Goal: Task Accomplishment & Management: Manage account settings

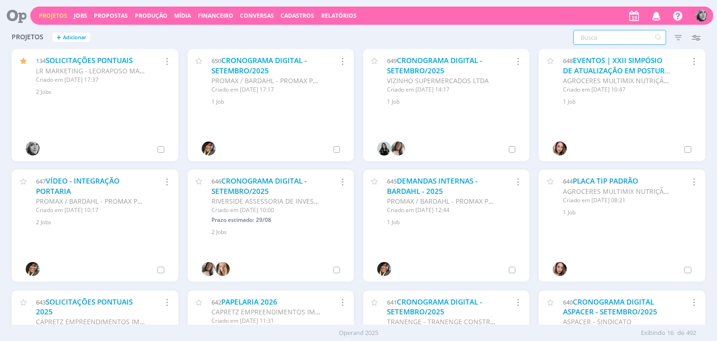
click at [602, 41] on input "text" at bounding box center [620, 37] width 93 height 15
type input "quintal"
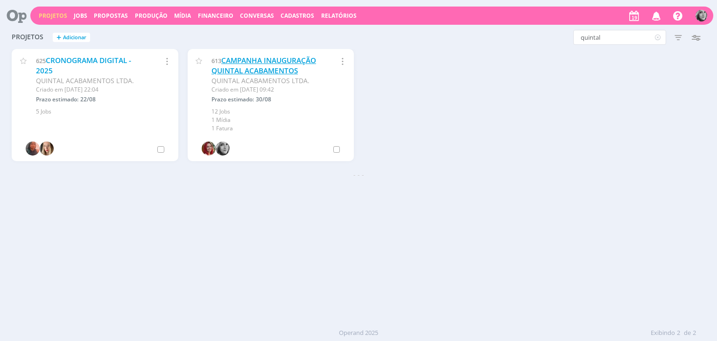
click at [254, 67] on link "CAMPANHA INAUGURAÇÃO QUINTAL ACABAMENTOS" at bounding box center [264, 66] width 105 height 20
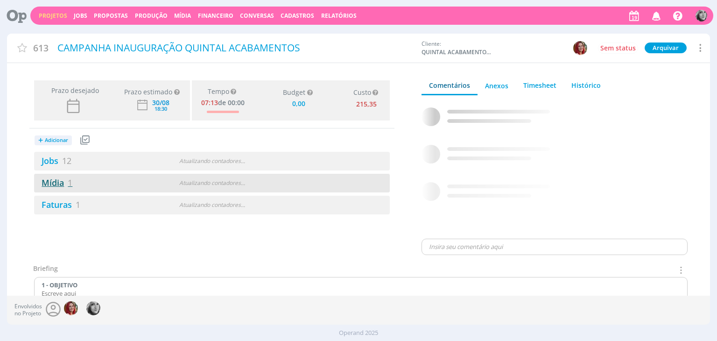
type input "0,00"
click at [54, 184] on link "Mídia 1" at bounding box center [53, 182] width 38 height 11
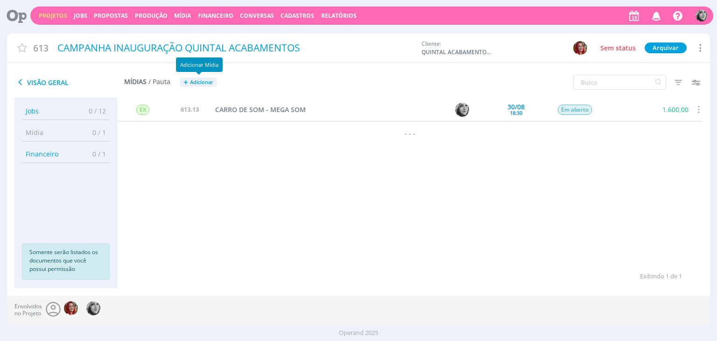
click at [199, 83] on span "Adicionar" at bounding box center [201, 82] width 23 height 6
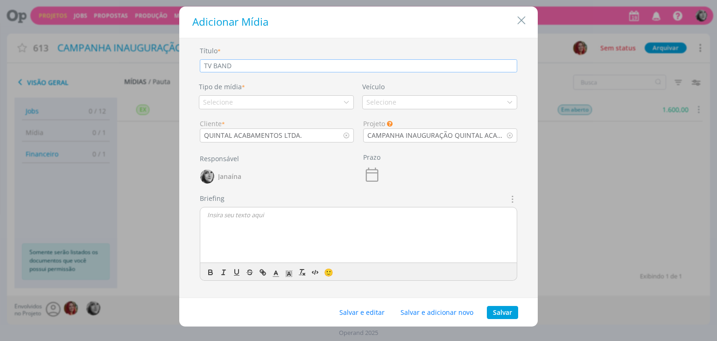
type input "TV BAND"
click at [237, 106] on div "Selecione" at bounding box center [276, 102] width 155 height 14
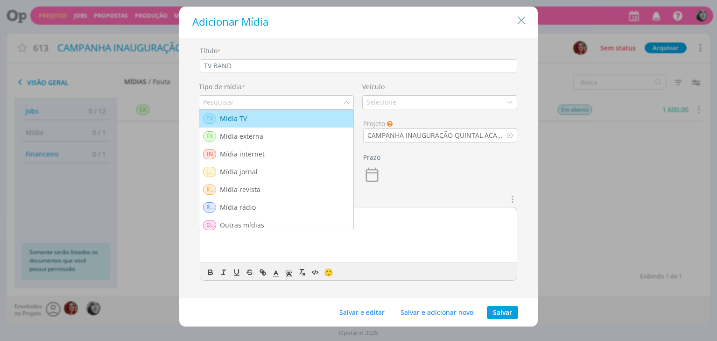
click at [244, 120] on div "Mídia TV" at bounding box center [234, 119] width 29 height 10
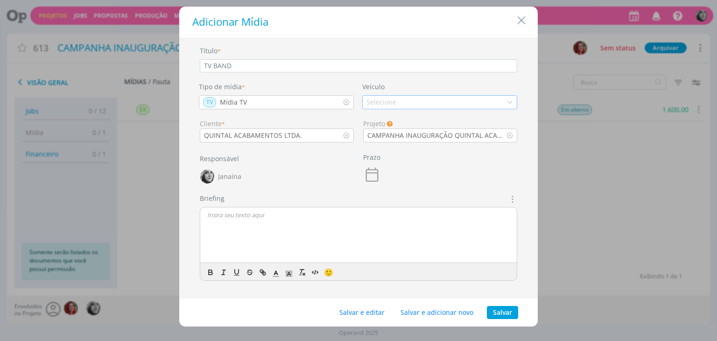
click at [372, 101] on div "Selecione" at bounding box center [383, 102] width 32 height 10
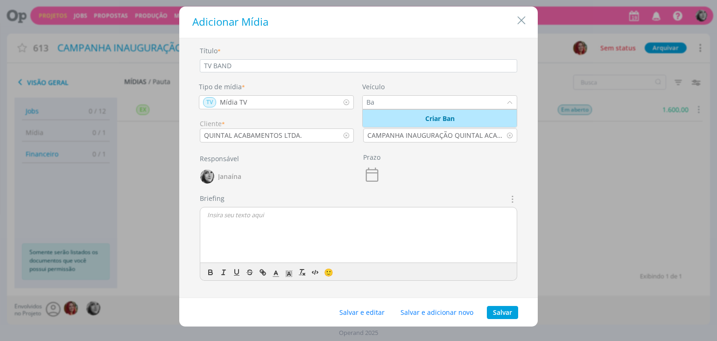
type input "B"
type input "T"
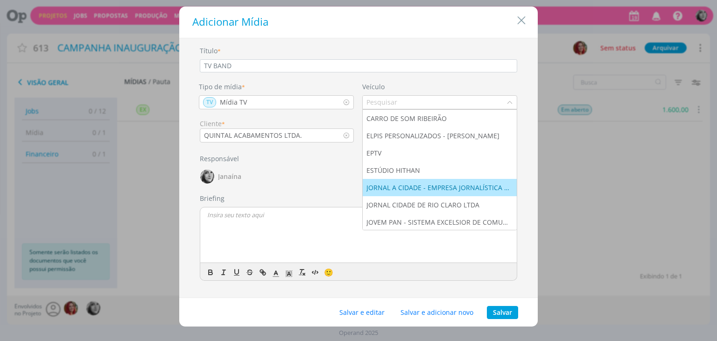
click at [603, 188] on div "Adicionar Mídia Título * TV BAND Tipo de mídia * TV Mídia TV Veículo CARRO DE S…" at bounding box center [358, 170] width 717 height 341
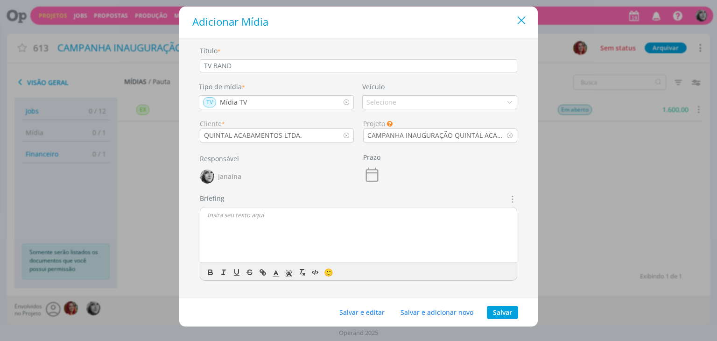
click at [524, 20] on icon "Close" at bounding box center [522, 21] width 14 height 14
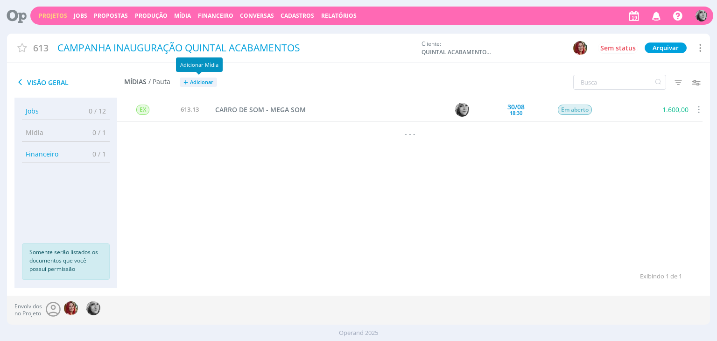
click at [202, 84] on span "Adicionar" at bounding box center [201, 82] width 23 height 6
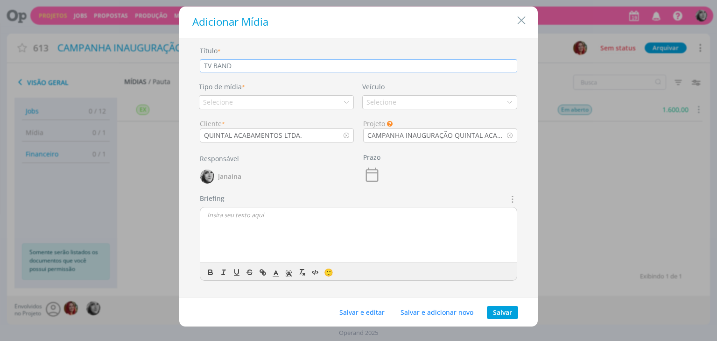
type input "TV BAND"
click at [255, 103] on div "Selecione" at bounding box center [276, 102] width 155 height 14
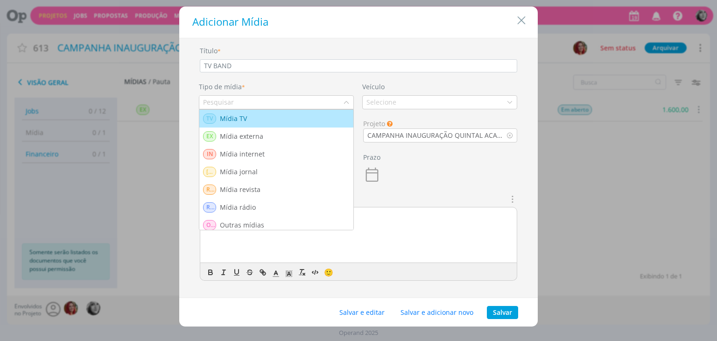
click at [253, 120] on div "TV Mídia TV" at bounding box center [276, 119] width 147 height 10
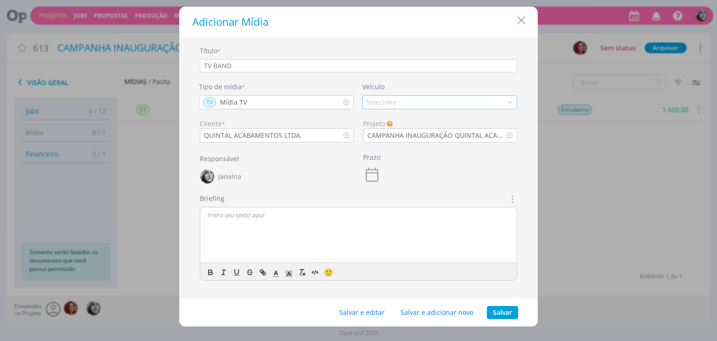
click at [390, 99] on div "Selecione" at bounding box center [383, 102] width 32 height 10
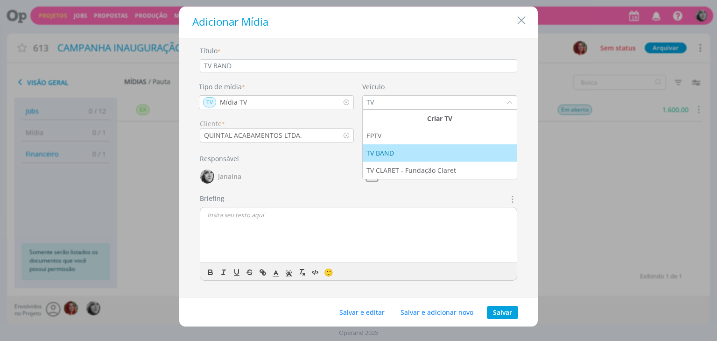
type input "TV"
click at [399, 148] on div "TV BAND" at bounding box center [440, 153] width 147 height 10
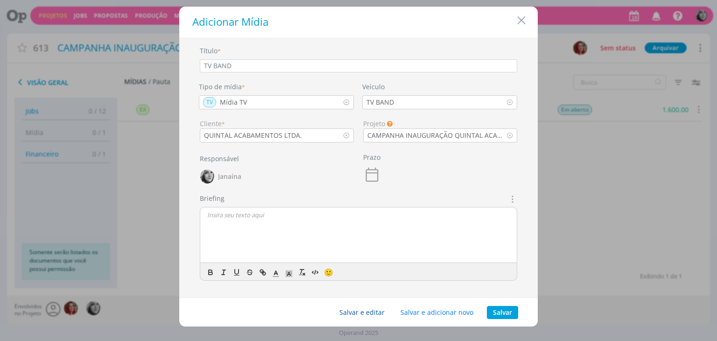
click at [369, 314] on button "Salvar e editar" at bounding box center [361, 312] width 57 height 13
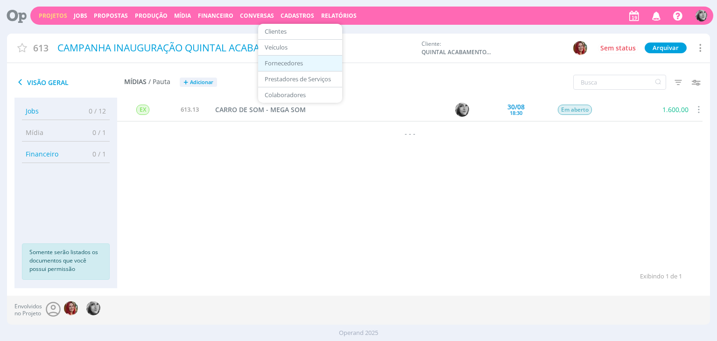
click at [289, 59] on link "Fornecedores" at bounding box center [300, 63] width 78 height 14
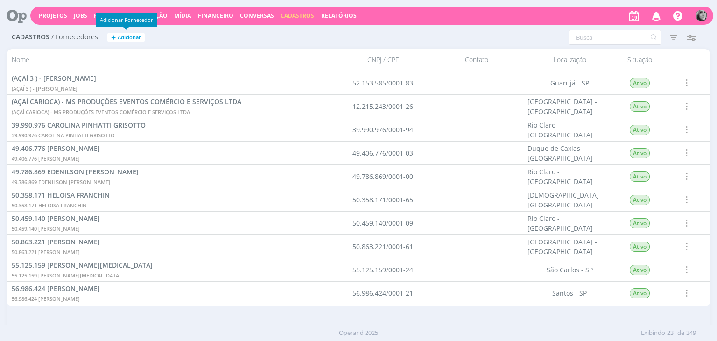
click at [130, 35] on span "Adicionar" at bounding box center [129, 38] width 23 height 6
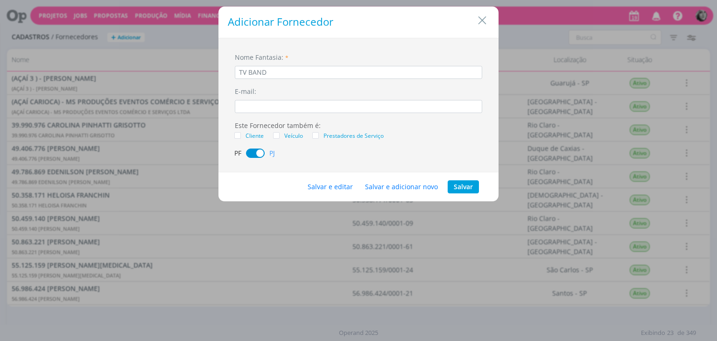
type input "TV BAND"
click at [282, 136] on span "Veículo" at bounding box center [291, 135] width 23 height 9
click at [280, 132] on input "Veículo" at bounding box center [280, 132] width 0 height 0
click at [333, 187] on button "Salvar e editar" at bounding box center [330, 186] width 57 height 13
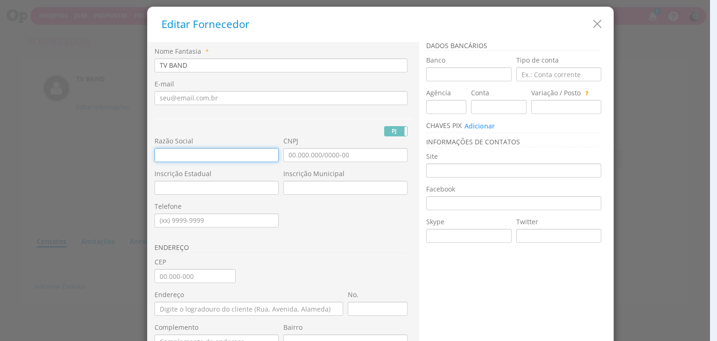
click at [177, 155] on input "text" at bounding box center [217, 155] width 124 height 14
paste input "RÁDIO E TV BANDEIRANTES DE CAMPINAS"
type input "RÁDIO E TV BANDEIRANTES DE CAMPINAS"
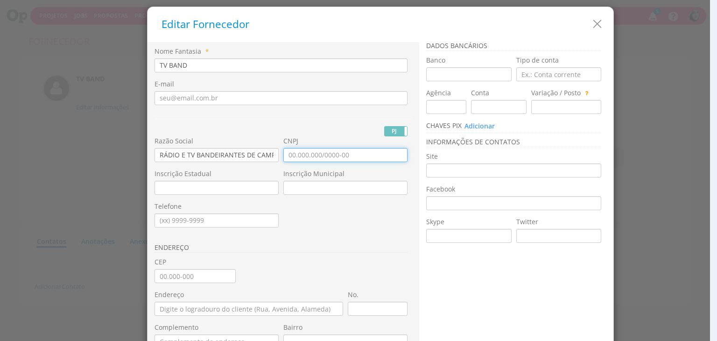
click at [306, 153] on input "CNPJ" at bounding box center [346, 155] width 124 height 14
type input "46.049.326/0001-04"
click at [219, 192] on input "Inscrição Estadual" at bounding box center [217, 188] width 124 height 14
paste input "244 894 160 113"
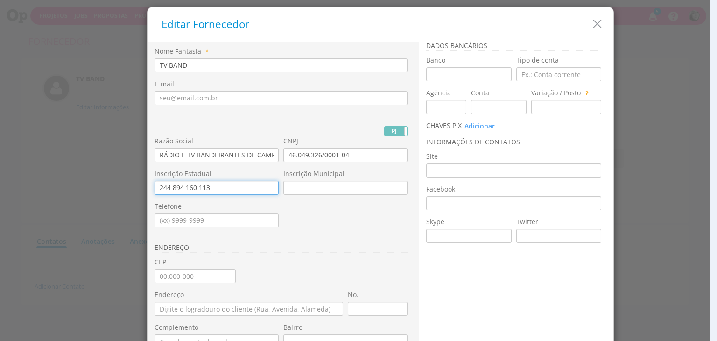
type input "244 894 160 113"
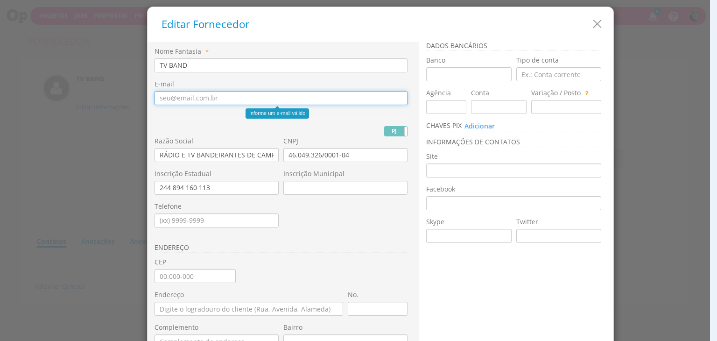
click at [186, 98] on input "E-mail" at bounding box center [281, 98] width 253 height 14
paste input ": tcobo@band.com.br"
click at [161, 98] on input ": tcobo@band.com.br" at bounding box center [281, 98] width 253 height 14
type input "tcobo@band.com.br"
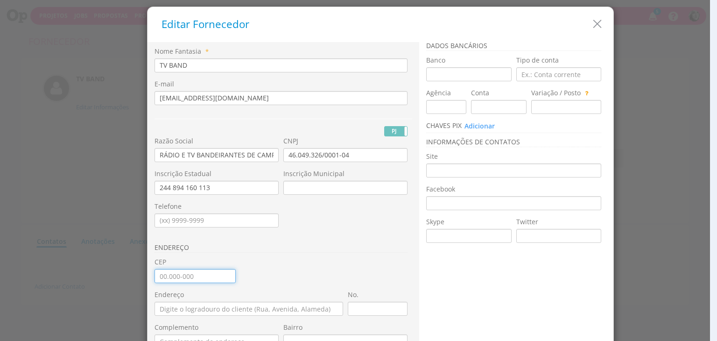
click at [168, 277] on input "CEP" at bounding box center [195, 276] width 81 height 14
type input "13.045-541"
type input "Avenida Engenheiro Antônio Francisco de Paula Souza"
type input "Jardim Cura D'Ars"
type input "SP"
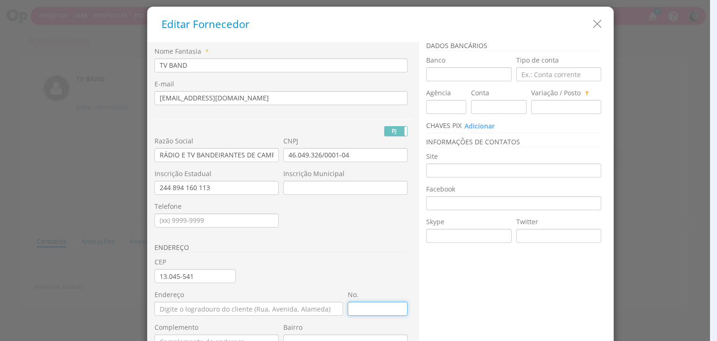
type input "9025"
click at [341, 230] on div "ENDEREÇO" at bounding box center [284, 152] width 258 height 211
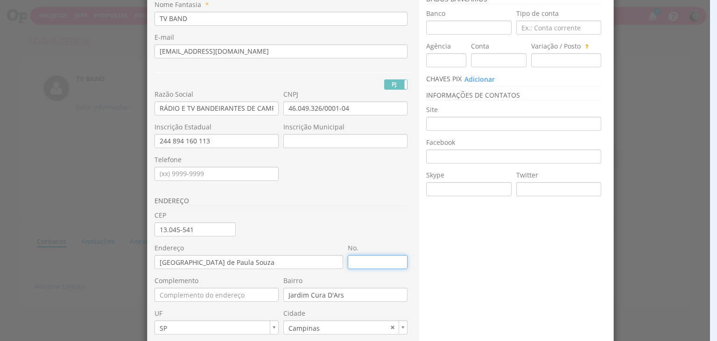
click at [364, 258] on input "No." at bounding box center [378, 262] width 60 height 14
type input "2799"
click at [340, 214] on div "Nome Fantasia * TV BAND E-mail tcobo@band.com.br PJ PF Nome Civil" at bounding box center [284, 201] width 258 height 403
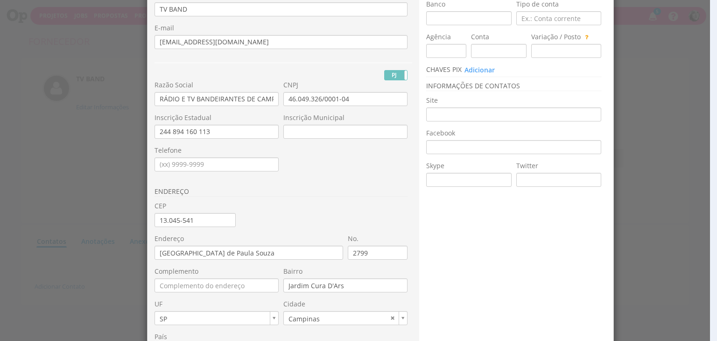
scroll to position [0, 0]
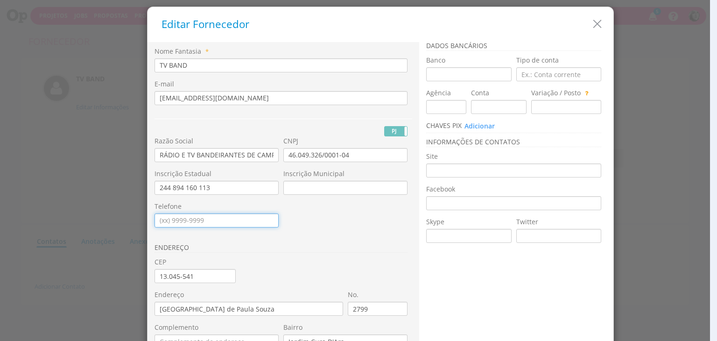
click at [160, 217] on input "Telefone" at bounding box center [217, 220] width 124 height 14
type input "(19) 3779-7400"
click at [362, 226] on div "ENDEREÇO" at bounding box center [284, 152] width 258 height 211
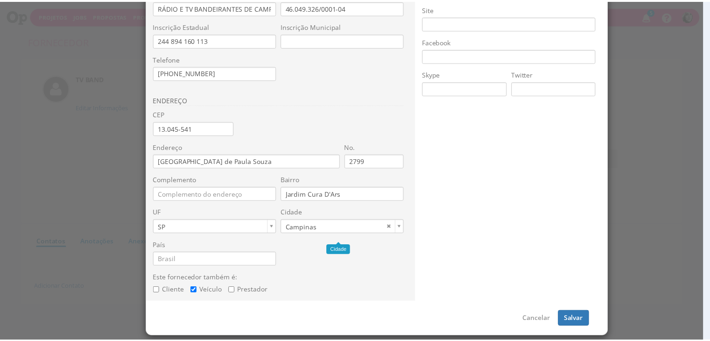
scroll to position [149, 0]
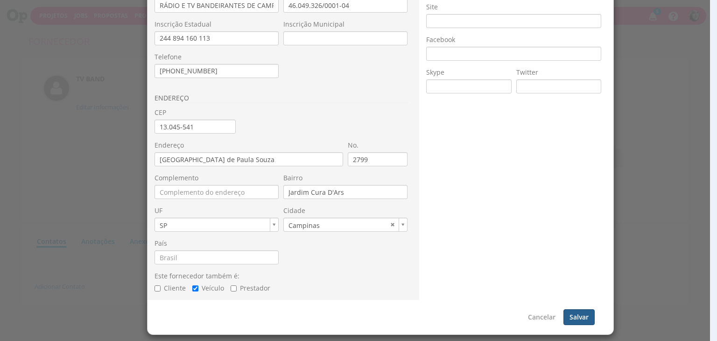
click at [577, 315] on button "Salvar" at bounding box center [579, 317] width 31 height 16
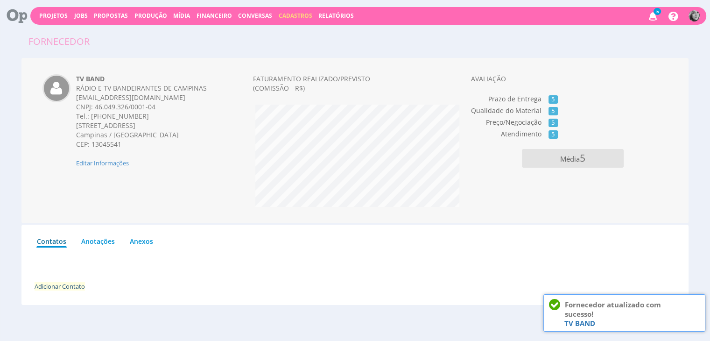
click at [41, 286] on link "Adicionar Contato" at bounding box center [60, 286] width 50 height 8
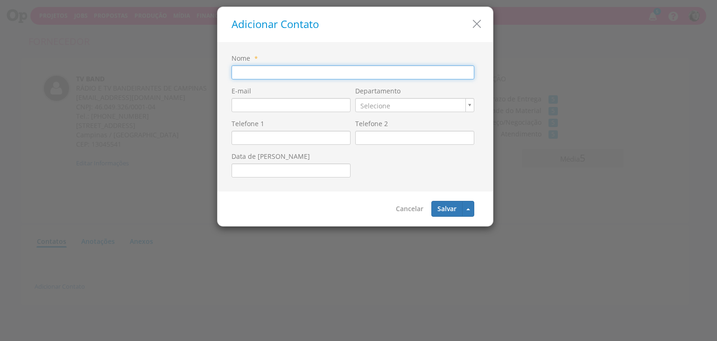
click at [255, 75] on input "Nome" at bounding box center [353, 72] width 243 height 14
paste input "[PERSON_NAME]"
type input "[PERSON_NAME]"
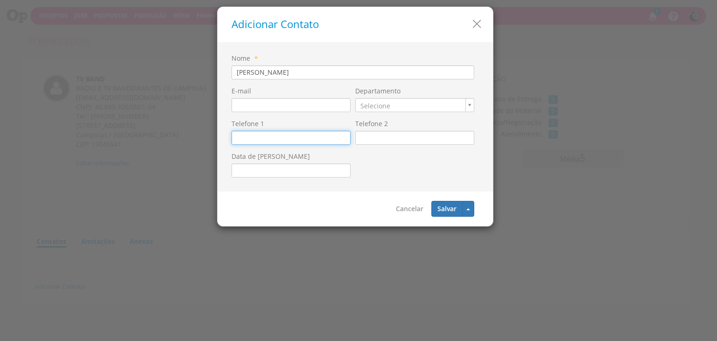
click at [241, 135] on input "Telefone 1" at bounding box center [291, 138] width 119 height 14
type input "(19) 99916-8218"
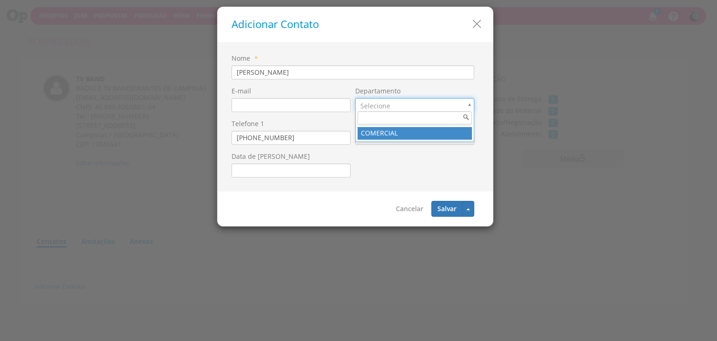
type input "1"
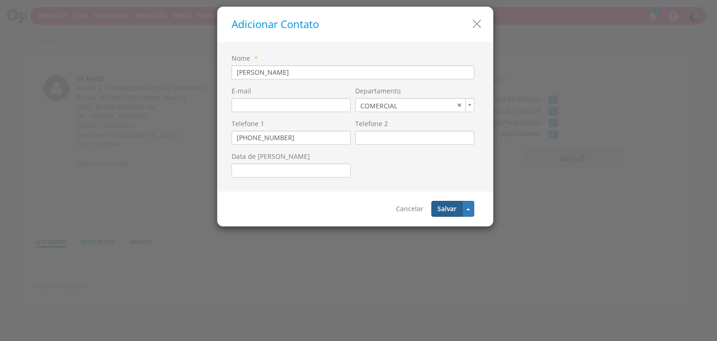
click at [448, 208] on button "Salvar" at bounding box center [447, 209] width 31 height 16
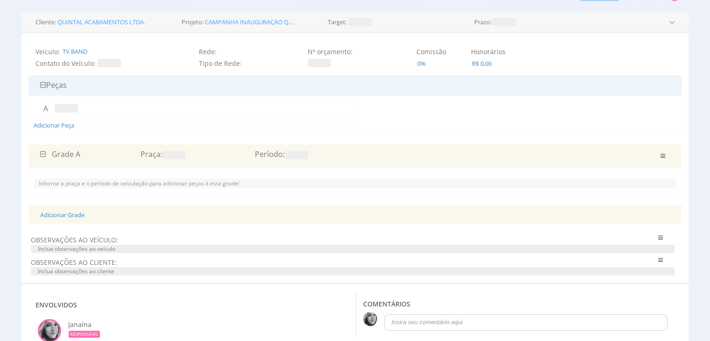
scroll to position [47, 0]
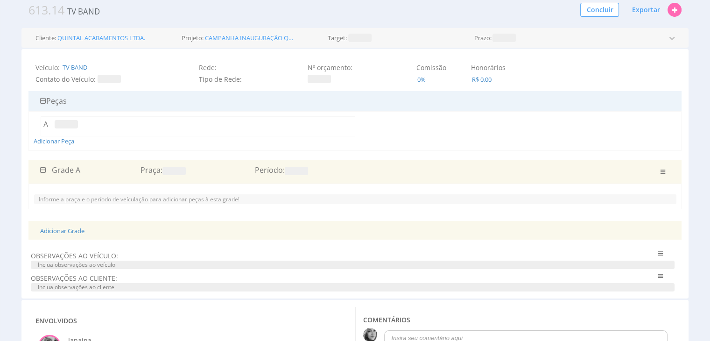
click at [177, 172] on span at bounding box center [174, 171] width 23 height 8
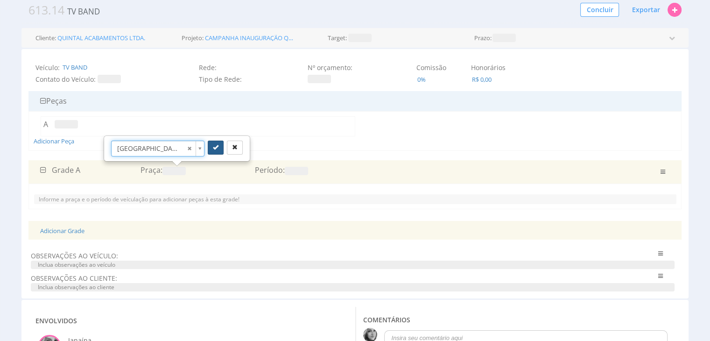
click at [218, 147] on icon "submit" at bounding box center [216, 147] width 6 height 6
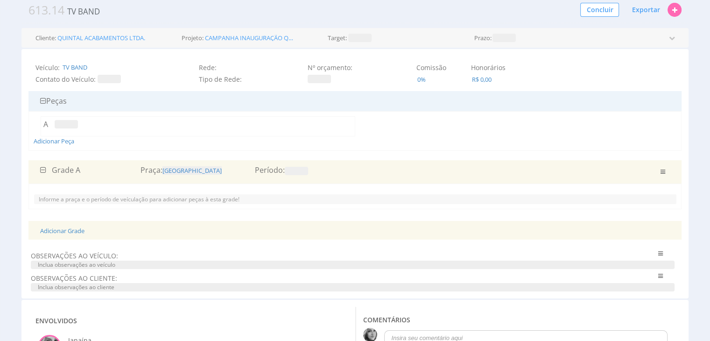
click at [299, 172] on span at bounding box center [296, 171] width 23 height 8
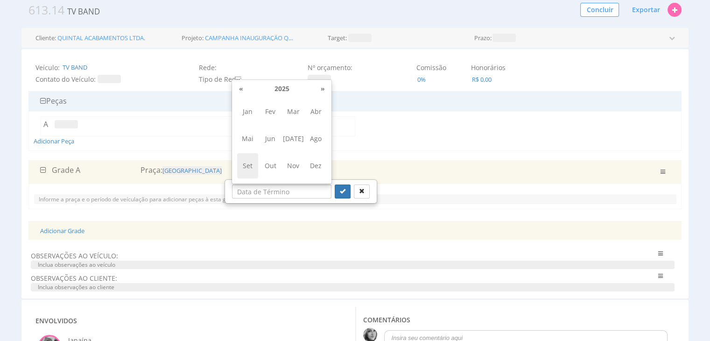
click at [248, 168] on span "Set" at bounding box center [247, 165] width 21 height 25
type input "09/2025"
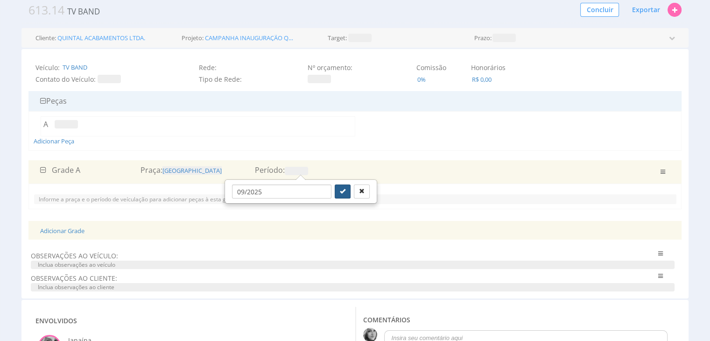
click at [340, 191] on icon "submit" at bounding box center [343, 191] width 6 height 6
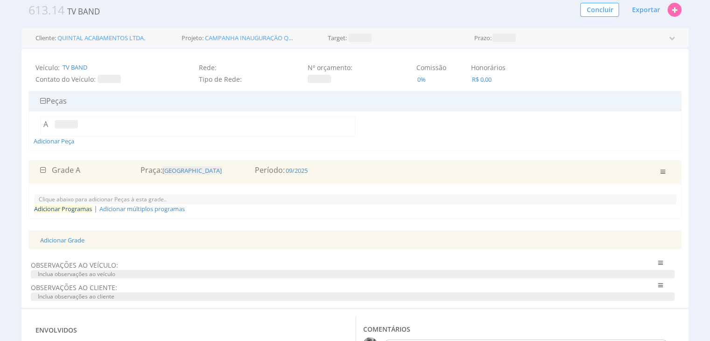
click at [59, 209] on link "Adicionar Programas" at bounding box center [63, 209] width 58 height 8
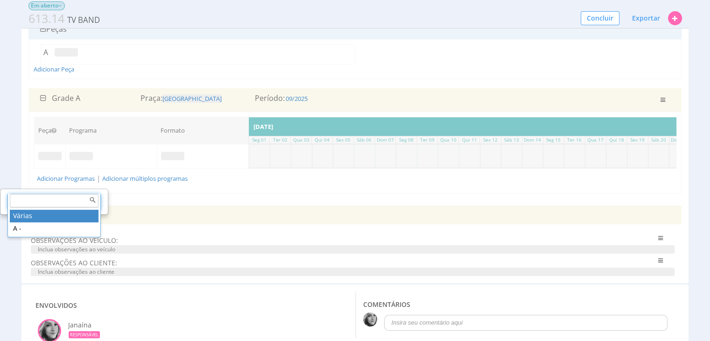
scroll to position [93, 0]
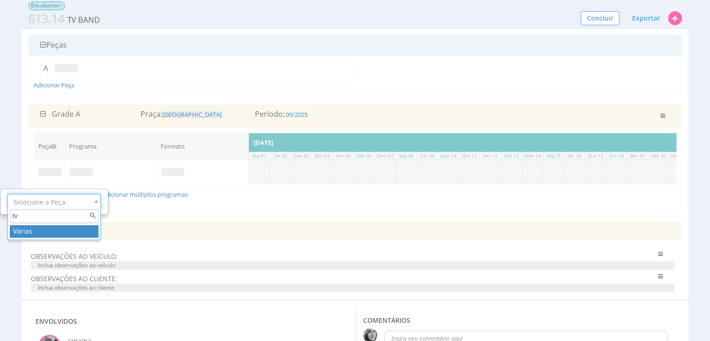
type input "t"
type input "B"
click at [78, 169] on span at bounding box center [81, 172] width 23 height 8
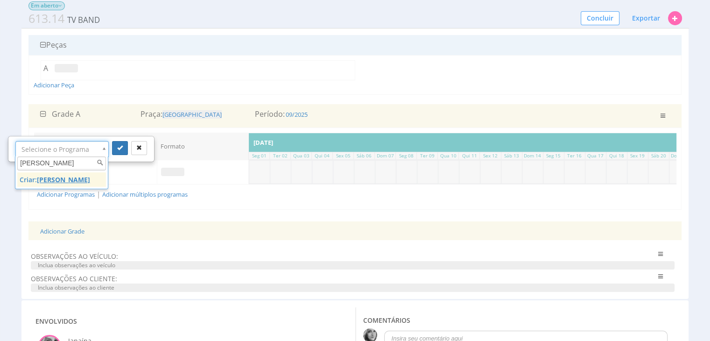
type input "Jogo Aberto"
click at [58, 180] on u "Jogo Aberto" at bounding box center [63, 179] width 53 height 9
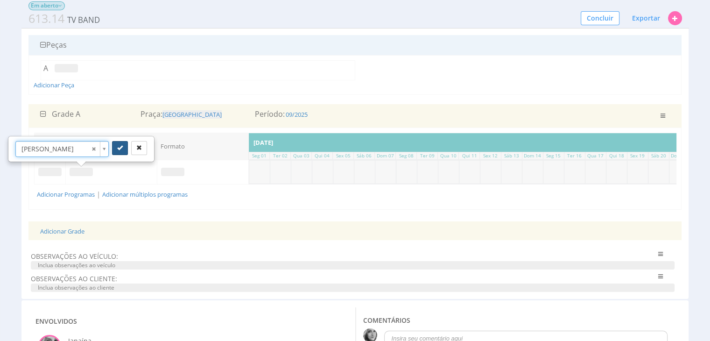
click at [120, 148] on icon "submit" at bounding box center [120, 148] width 6 height 6
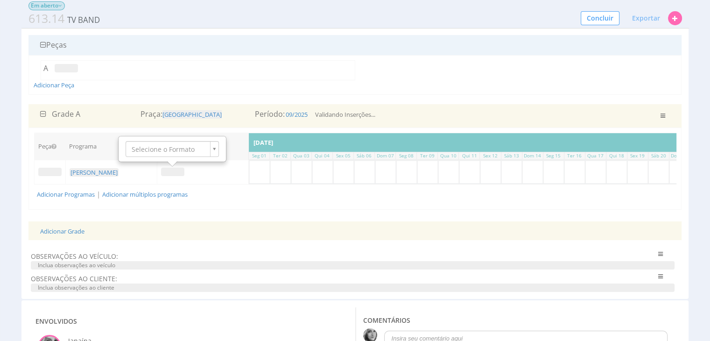
click at [171, 171] on span at bounding box center [172, 172] width 23 height 8
click at [168, 172] on span at bounding box center [172, 172] width 23 height 8
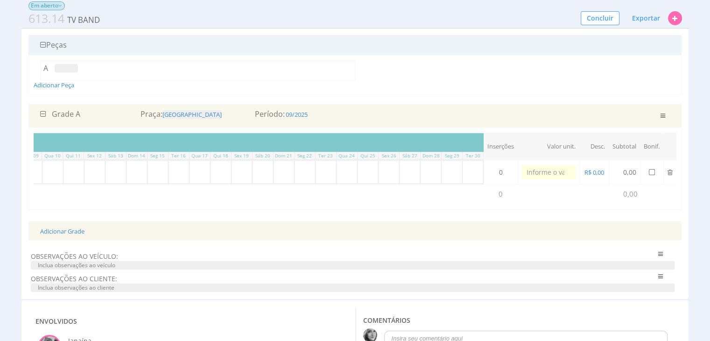
type input "0,00"
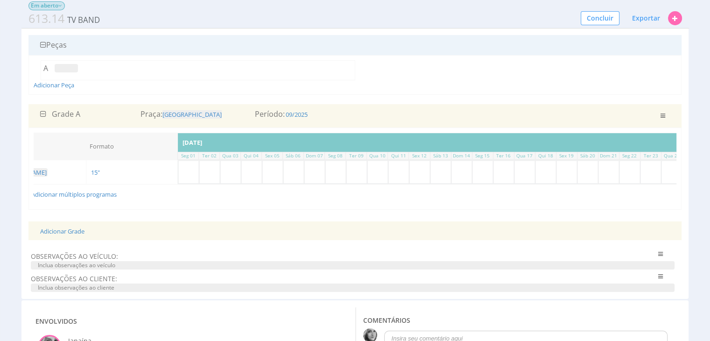
scroll to position [0, 70]
click at [211, 170] on input "text" at bounding box center [210, 172] width 21 height 23
type input "1"
click at [230, 171] on input "text" at bounding box center [231, 172] width 21 height 23
type input "1"
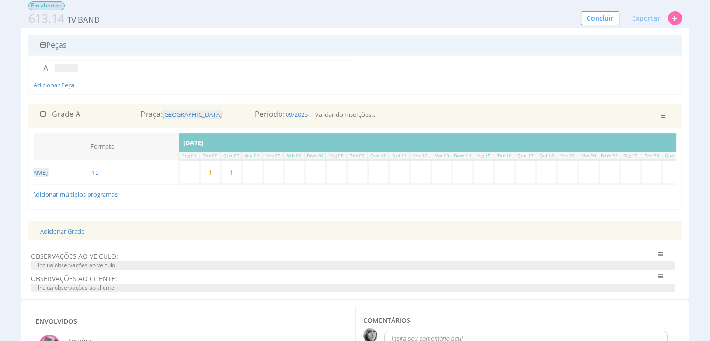
click at [252, 171] on input "text" at bounding box center [252, 172] width 21 height 23
type input "1"
click at [272, 172] on input "text" at bounding box center [273, 172] width 21 height 23
type input "1"
click at [342, 170] on input "text" at bounding box center [336, 172] width 21 height 23
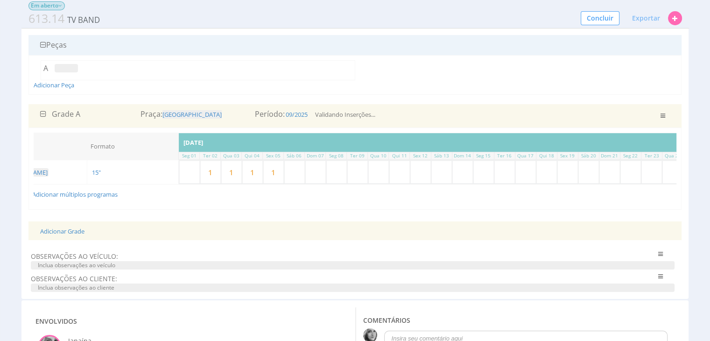
type input "1"
click at [358, 170] on input "text" at bounding box center [358, 172] width 21 height 23
type input "1"
click at [376, 170] on input "text" at bounding box center [379, 172] width 21 height 23
type input "1"
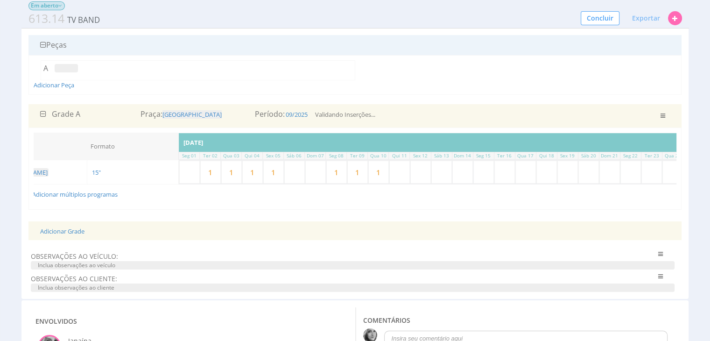
click at [398, 170] on input "text" at bounding box center [400, 172] width 21 height 23
type input "1"
click at [417, 170] on input "text" at bounding box center [421, 172] width 21 height 23
type input "1"
click at [467, 171] on input "text" at bounding box center [463, 172] width 21 height 23
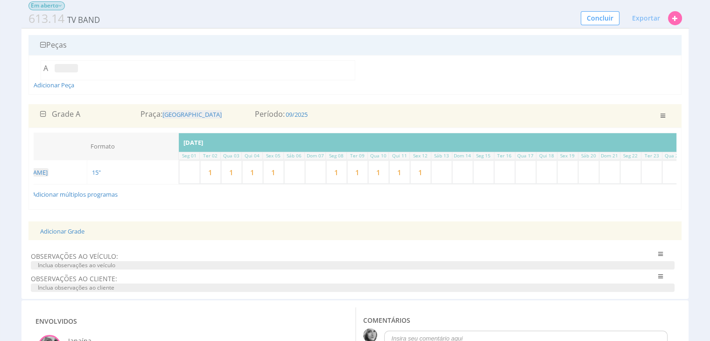
type input "1"
click at [484, 169] on input "text" at bounding box center [484, 172] width 21 height 23
type input "1"
click at [505, 169] on input "text" at bounding box center [505, 172] width 21 height 23
type input "1"
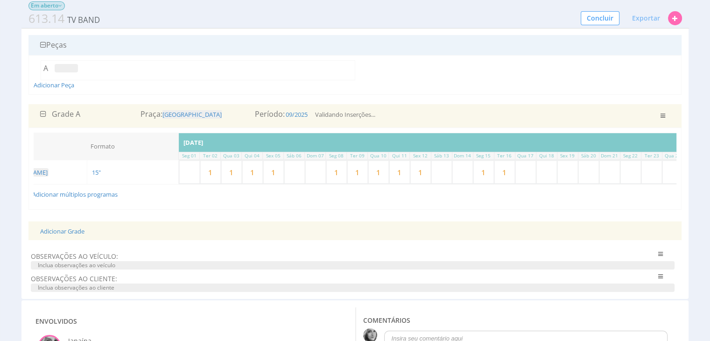
click at [526, 169] on input "text" at bounding box center [526, 172] width 21 height 23
type input "1"
click at [546, 170] on input "text" at bounding box center [547, 172] width 21 height 23
type input "1"
click at [570, 169] on input "text" at bounding box center [568, 172] width 21 height 23
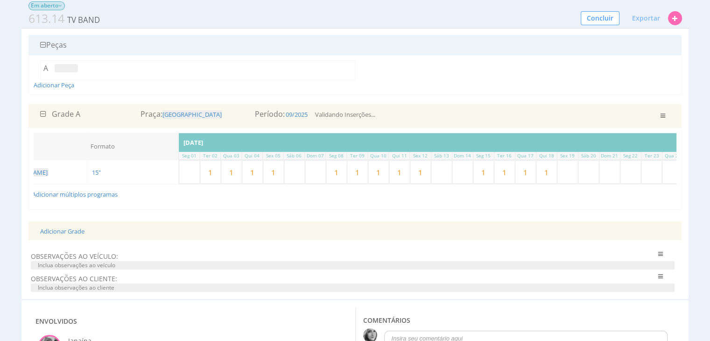
type input "1"
click at [628, 170] on input "text" at bounding box center [631, 172] width 21 height 23
type input "1"
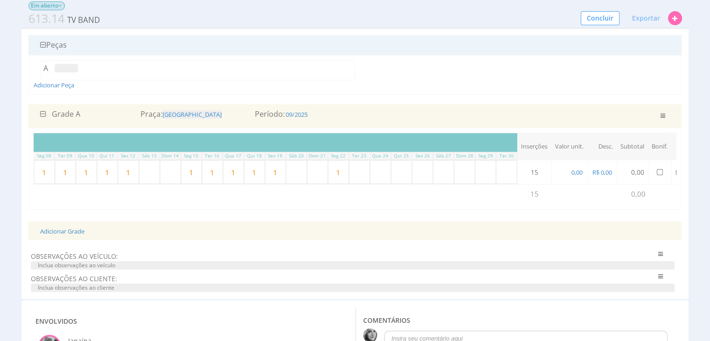
scroll to position [0, 372]
click at [350, 172] on input "text" at bounding box center [351, 172] width 21 height 23
type input "1"
click at [380, 171] on input "text" at bounding box center [372, 172] width 21 height 23
type input "1"
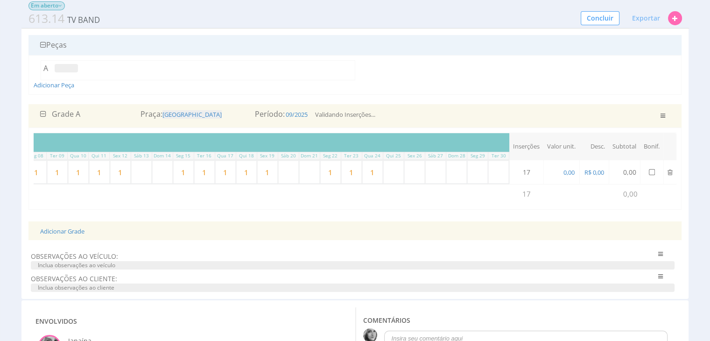
click at [389, 171] on input "text" at bounding box center [393, 172] width 21 height 23
type input "1"
click at [415, 172] on input "text" at bounding box center [414, 172] width 21 height 23
type input "1"
click at [430, 171] on input "text" at bounding box center [436, 172] width 21 height 23
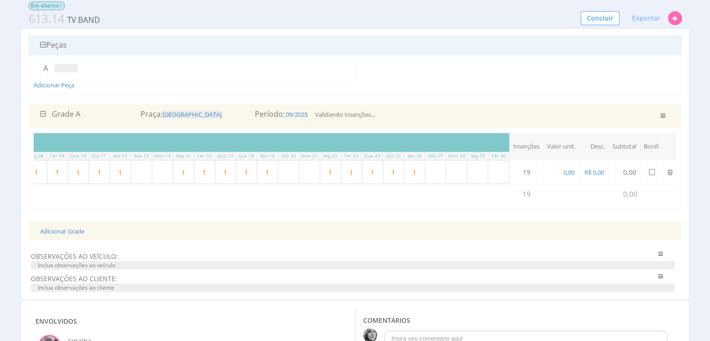
type input "1"
click at [456, 170] on input "text" at bounding box center [457, 172] width 21 height 23
type input "1"
click at [476, 169] on input "text" at bounding box center [478, 172] width 21 height 23
click at [496, 169] on input "text" at bounding box center [499, 172] width 21 height 23
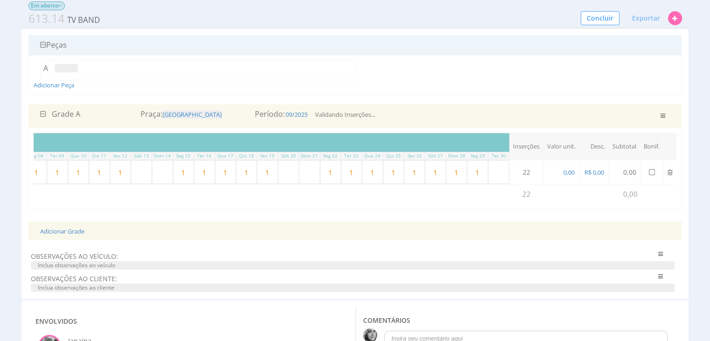
type input "1"
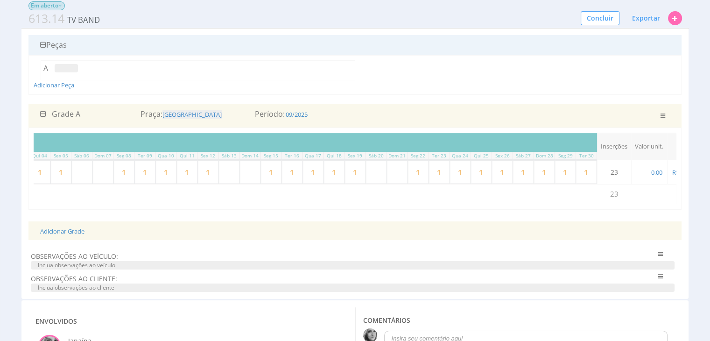
scroll to position [0, 280]
click at [525, 169] on input "1" at bounding box center [526, 172] width 21 height 23
drag, startPoint x: 548, startPoint y: 173, endPoint x: 543, endPoint y: 173, distance: 5.6
click at [543, 173] on input "1" at bounding box center [547, 172] width 21 height 23
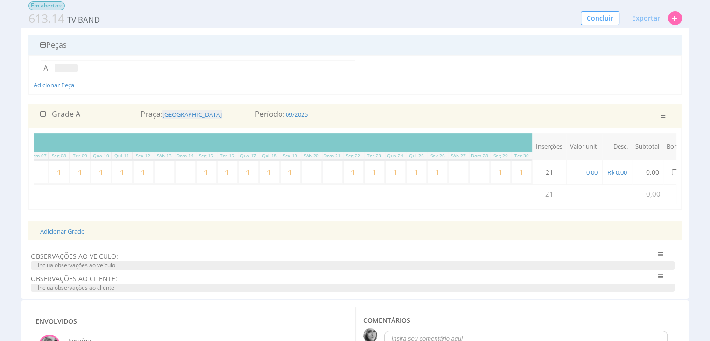
scroll to position [0, 372]
click at [563, 170] on span "0,00" at bounding box center [569, 172] width 13 height 8
paste input ".582.813,25"
type input "28.132.582.813,25"
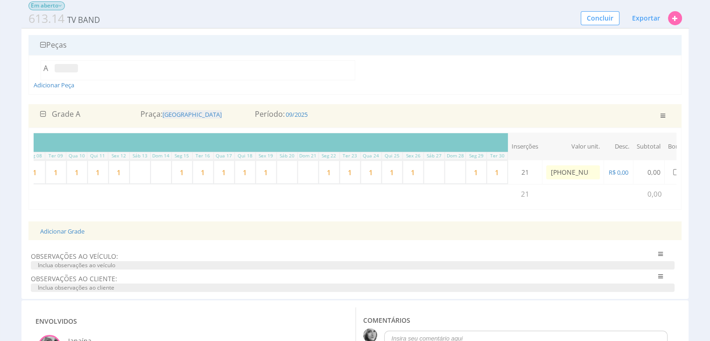
drag, startPoint x: 587, startPoint y: 171, endPoint x: 535, endPoint y: 172, distance: 51.4
click at [535, 172] on tr "Jogo Aberto 15" 21 1 1 1 1 1 1 1 1 1 1 1 1" at bounding box center [181, 172] width 1039 height 24
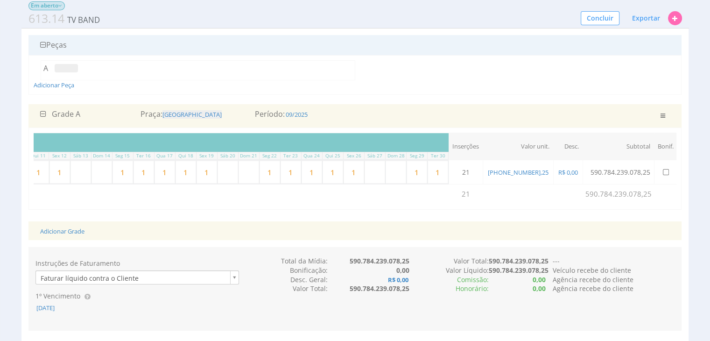
scroll to position [0, 434]
click at [529, 174] on span "28.132.582.813,25" at bounding box center [515, 172] width 63 height 8
type input "2.813,25"
click at [557, 170] on span "R$ 0,00" at bounding box center [556, 172] width 21 height 8
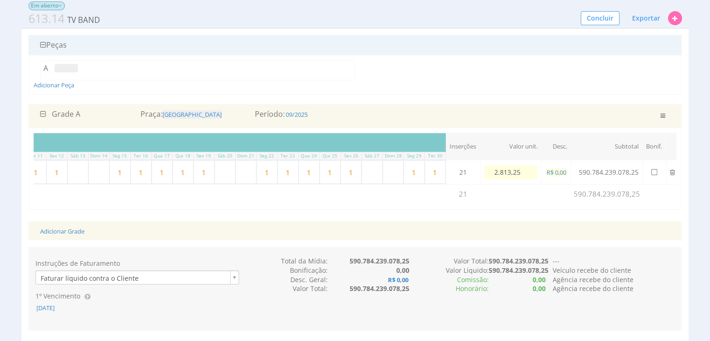
select select "money"
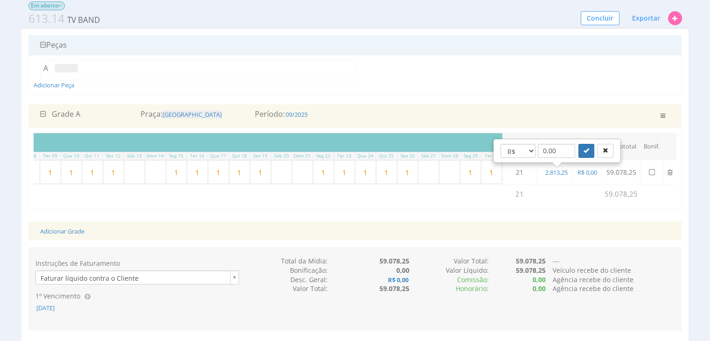
scroll to position [0, 379]
click at [591, 172] on span "R$ 0,00" at bounding box center [587, 172] width 21 height 8
select select "money"
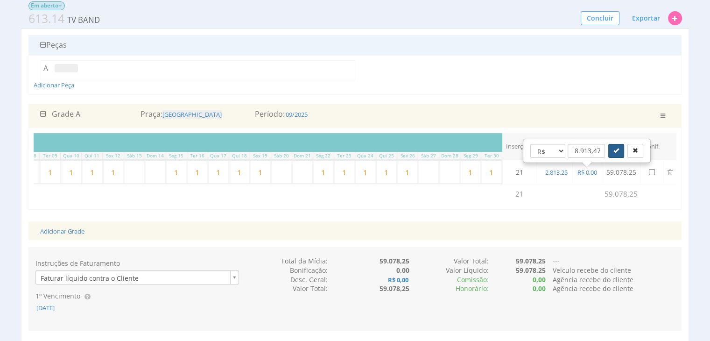
type input "8.518.913,47"
click at [615, 149] on icon "submit" at bounding box center [617, 151] width 6 height 6
click at [633, 138] on icon "button" at bounding box center [633, 139] width 6 height 6
click at [617, 172] on td "59.078,25" at bounding box center [621, 172] width 38 height 24
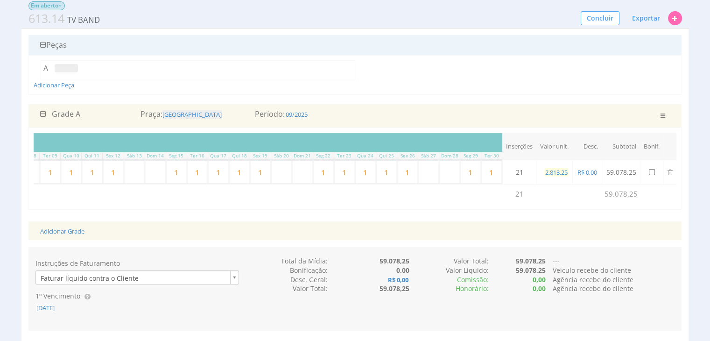
click at [565, 170] on span "2.813,25" at bounding box center [557, 172] width 24 height 8
paste input "8.75"
type input "8.750,00"
click at [583, 198] on td at bounding box center [580, 194] width 91 height 20
click at [559, 173] on span "8.750,00" at bounding box center [555, 172] width 24 height 8
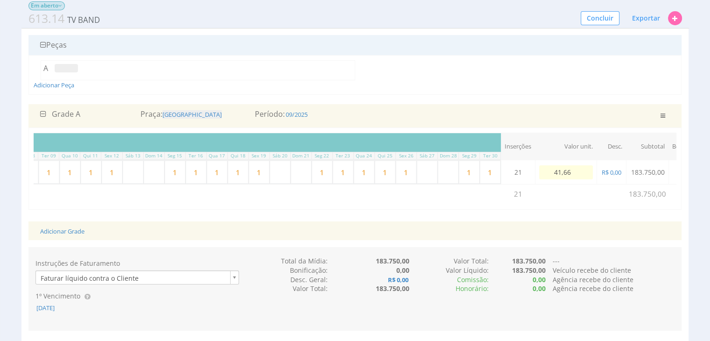
type input "416,66"
click at [559, 173] on span "416,66" at bounding box center [563, 172] width 20 height 8
type input "4.166,66"
click at [568, 174] on span "4.166,66" at bounding box center [559, 172] width 24 height 8
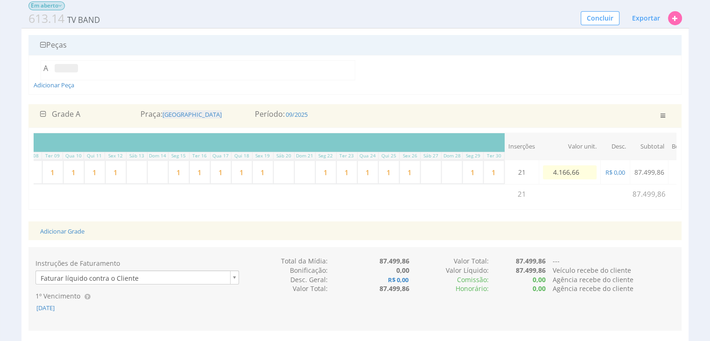
drag, startPoint x: 585, startPoint y: 172, endPoint x: 518, endPoint y: 172, distance: 67.3
click at [518, 172] on tr "Jogo Aberto 15" 21 1 1 1 1 1 1 1 1 1 1 1 1" at bounding box center [182, 172] width 1046 height 24
click at [560, 167] on td "4.166,66" at bounding box center [557, 172] width 36 height 24
click at [559, 174] on span "4.166,66" at bounding box center [559, 172] width 24 height 8
drag, startPoint x: 582, startPoint y: 172, endPoint x: 549, endPoint y: 168, distance: 33.0
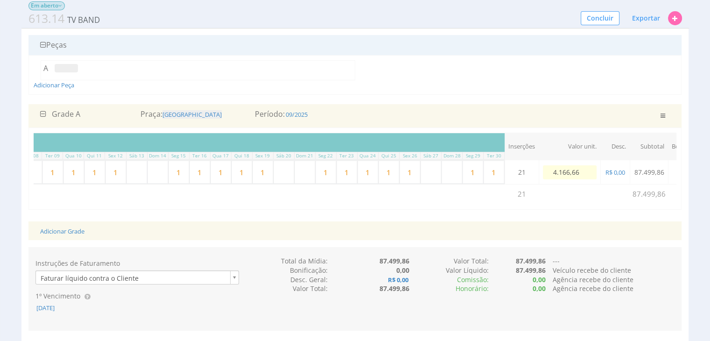
click at [549, 168] on input "4.166,66" at bounding box center [570, 172] width 54 height 14
type input "4.166.664,16"
click at [585, 176] on input "4.166.664,16" at bounding box center [570, 172] width 54 height 14
drag, startPoint x: 548, startPoint y: 170, endPoint x: 619, endPoint y: 169, distance: 70.5
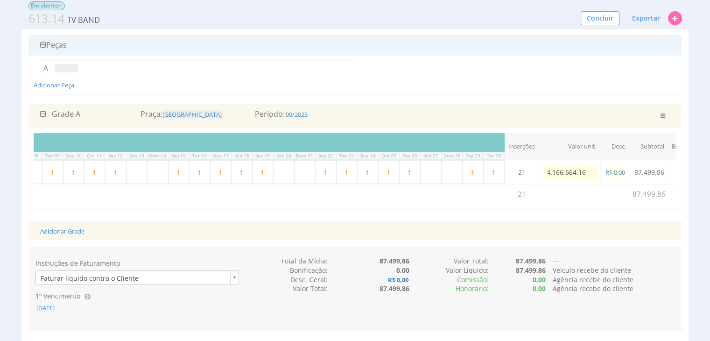
click at [619, 169] on tr "Jogo Aberto 15" 21 1 1 1 1 1 1 1 1 1 1 1 1" at bounding box center [182, 172] width 1046 height 24
click at [571, 171] on span "4.166.664,16" at bounding box center [560, 172] width 35 height 8
type input "0,00"
drag, startPoint x: 606, startPoint y: 178, endPoint x: 616, endPoint y: 172, distance: 11.4
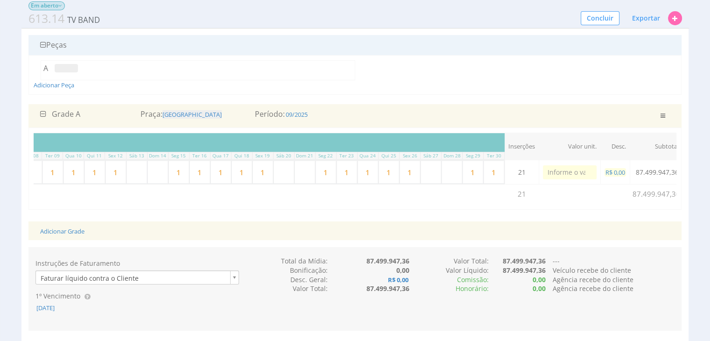
click at [607, 178] on td "R$ 0,00" at bounding box center [615, 172] width 29 height 24
type input "0,00"
click at [621, 169] on span "R$ 0,00" at bounding box center [615, 172] width 21 height 8
select select "money"
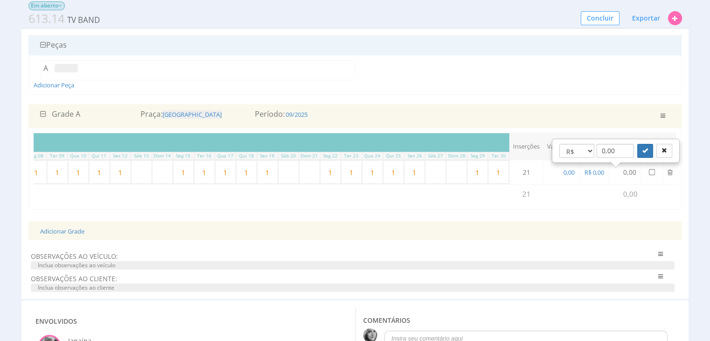
click at [626, 172] on td "0,00" at bounding box center [624, 172] width 31 height 24
click at [568, 170] on span "0,00" at bounding box center [569, 172] width 13 height 8
type input "416,00"
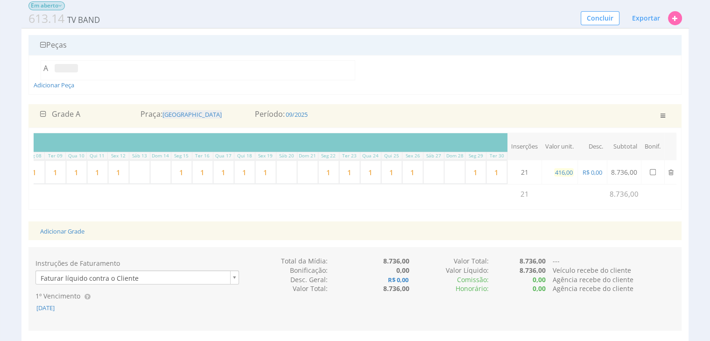
click at [569, 172] on span "416,00" at bounding box center [564, 172] width 20 height 8
type input "416,14"
click at [653, 225] on div "Veículo: TV BAND Contato do Veículo: Rede: Tipo de Rede: Canal: Nº orçamento: C…" at bounding box center [355, 261] width 668 height 536
click at [573, 173] on span "416,14" at bounding box center [564, 172] width 20 height 8
drag, startPoint x: 568, startPoint y: 172, endPoint x: 564, endPoint y: 170, distance: 4.9
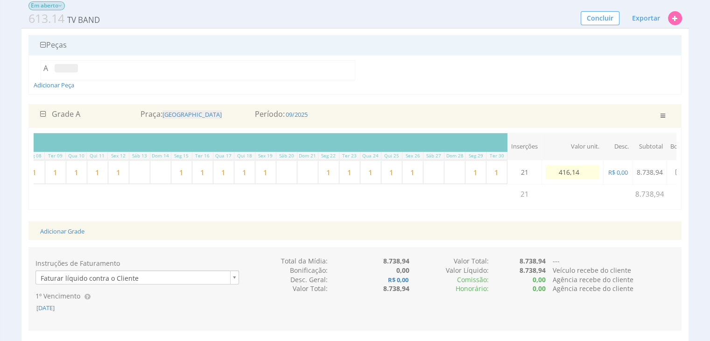
click at [564, 170] on input "416,14" at bounding box center [573, 172] width 54 height 14
drag, startPoint x: 588, startPoint y: 171, endPoint x: 548, endPoint y: 170, distance: 39.7
click at [548, 170] on input "41.614,27" at bounding box center [573, 172] width 54 height 14
type input "416,60"
click at [576, 189] on td at bounding box center [587, 194] width 91 height 20
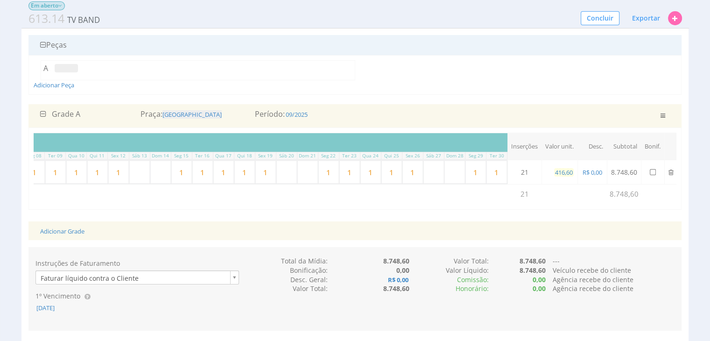
click at [574, 170] on span "416,60" at bounding box center [564, 172] width 20 height 8
type input "418,00"
click at [574, 190] on td at bounding box center [587, 194] width 91 height 20
click at [565, 171] on span "418,00" at bounding box center [564, 172] width 20 height 8
type input "416,66"
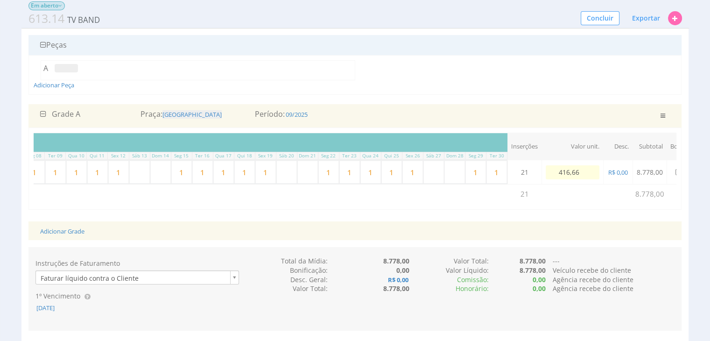
click at [604, 200] on td at bounding box center [587, 194] width 91 height 20
click at [617, 172] on td "8.749,86" at bounding box center [623, 172] width 34 height 24
drag, startPoint x: 614, startPoint y: 171, endPoint x: 639, endPoint y: 169, distance: 24.9
click at [639, 169] on td "8.749,86" at bounding box center [623, 172] width 34 height 24
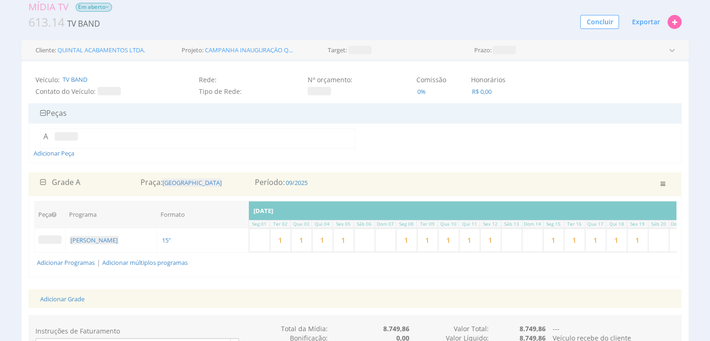
scroll to position [0, 0]
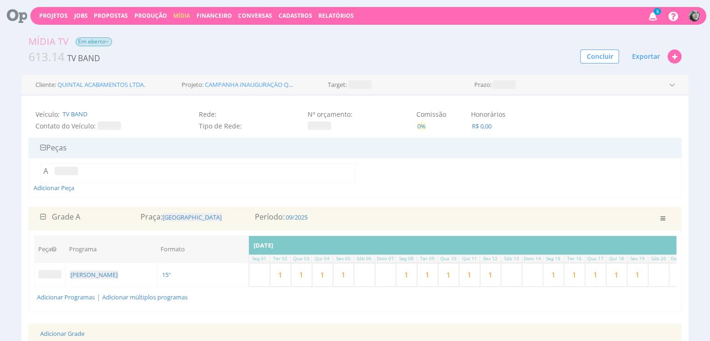
click at [419, 129] on span "0%" at bounding box center [422, 126] width 10 height 8
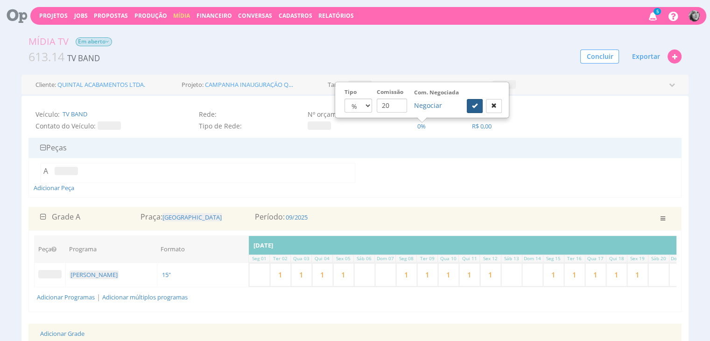
type input "20"
click at [472, 106] on icon "submit" at bounding box center [475, 106] width 6 height 6
click at [105, 128] on span at bounding box center [109, 125] width 23 height 8
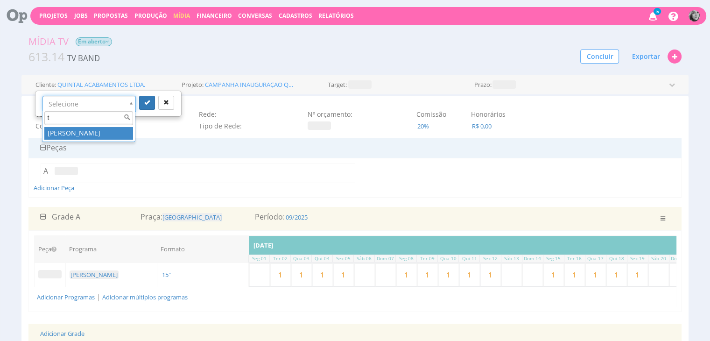
type input "t"
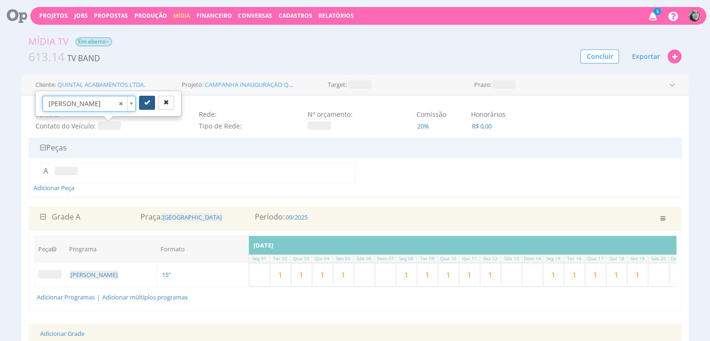
click at [146, 102] on icon "submit" at bounding box center [147, 102] width 6 height 6
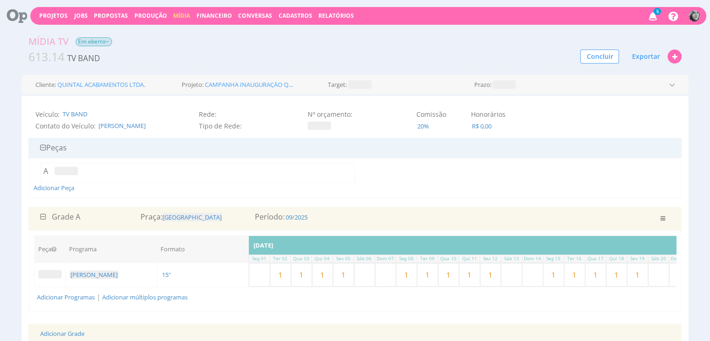
click at [107, 42] on icon at bounding box center [108, 42] width 4 height 6
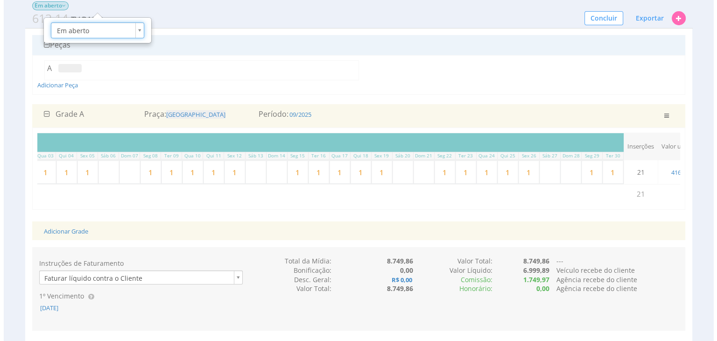
scroll to position [0, 375]
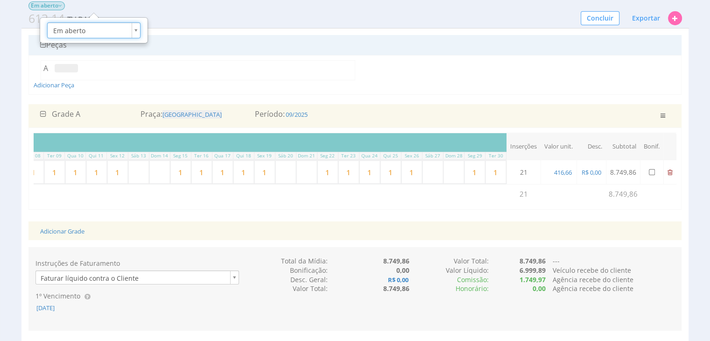
click at [669, 169] on icon at bounding box center [670, 172] width 5 height 7
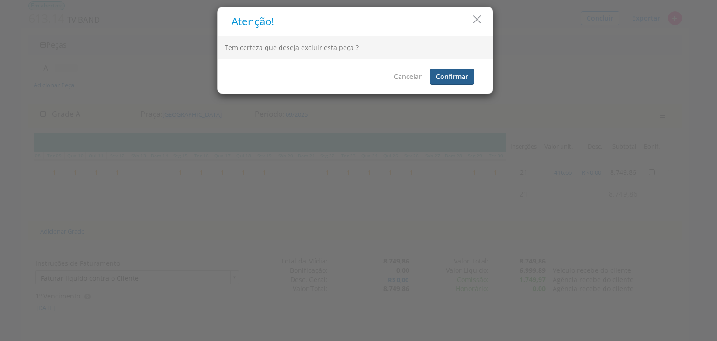
click at [464, 77] on button "Confirmar" at bounding box center [452, 77] width 44 height 16
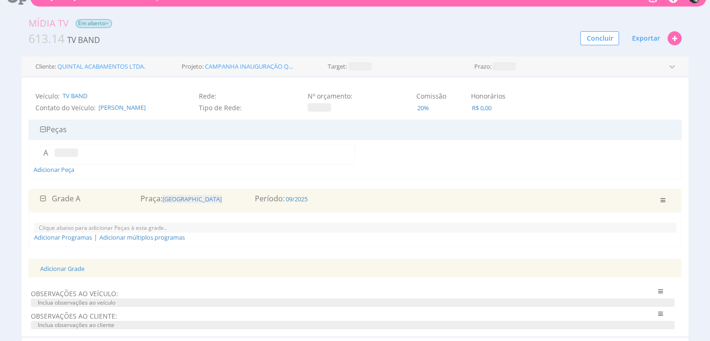
scroll to position [0, 0]
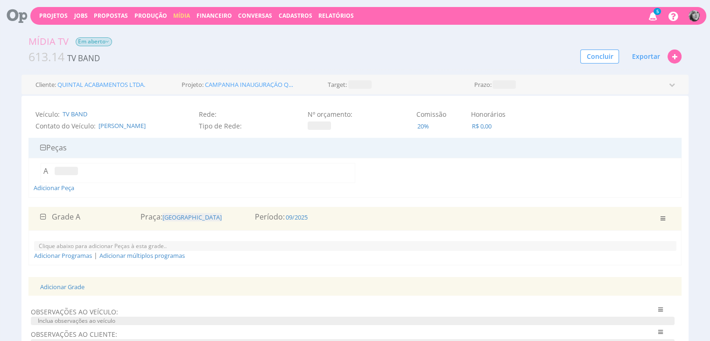
click at [106, 42] on span "Em aberto" at bounding box center [94, 41] width 37 height 9
click at [607, 58] on button "Concluir" at bounding box center [600, 57] width 39 height 14
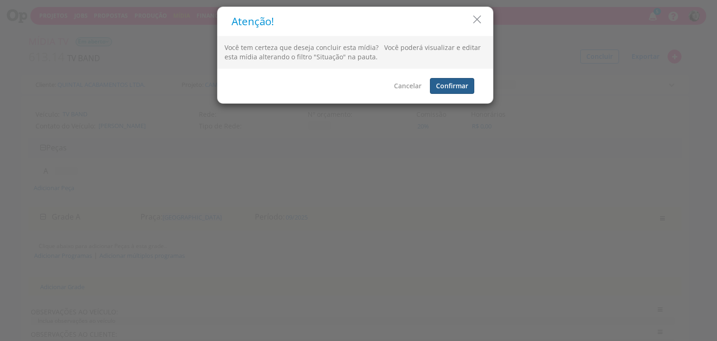
click at [467, 86] on button "Confirmar" at bounding box center [452, 86] width 44 height 16
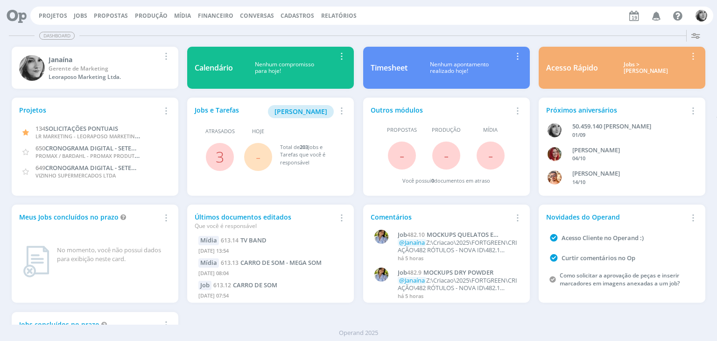
click at [296, 15] on span "Cadastros" at bounding box center [298, 16] width 34 height 8
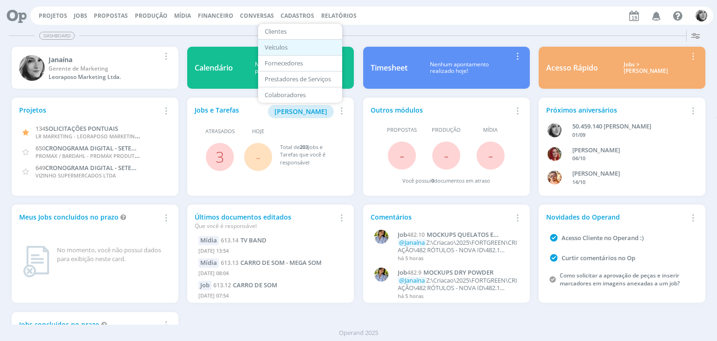
click at [295, 44] on link "Veículos" at bounding box center [300, 47] width 78 height 14
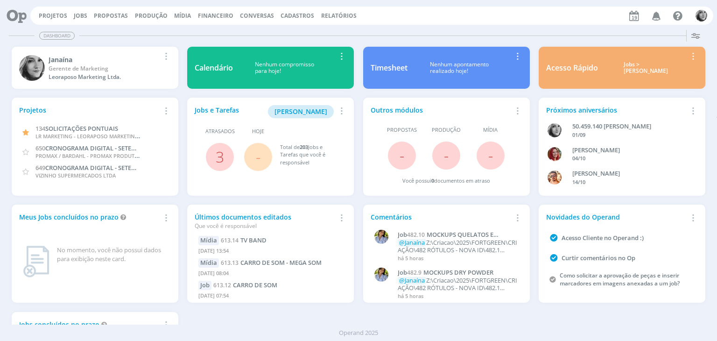
click at [295, 44] on div "Calendário Nenhum compromisso para hoje! Remover Card" at bounding box center [271, 68] width 176 height 51
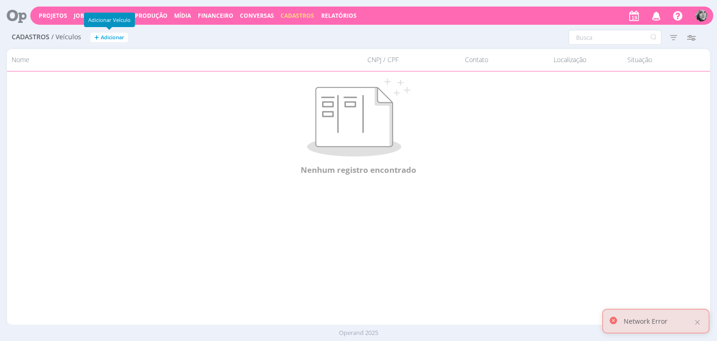
click at [117, 39] on span "Adicionar" at bounding box center [112, 38] width 23 height 6
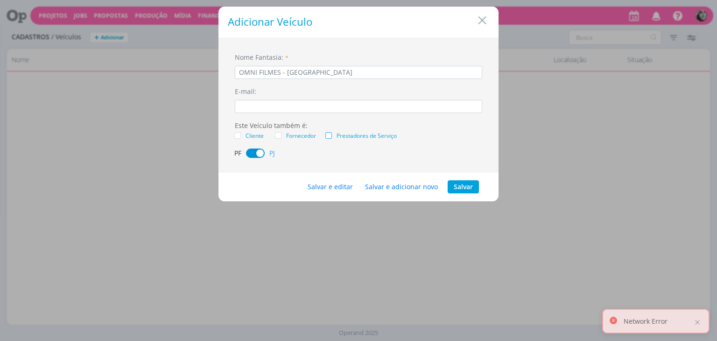
type input "OMNI FILMES - [GEOGRAPHIC_DATA]"
click at [330, 137] on span "dialog" at bounding box center [329, 135] width 7 height 7
click at [332, 132] on input "Prestadores de Serviço" at bounding box center [332, 132] width 0 height 0
click at [327, 184] on button "Salvar e editar" at bounding box center [330, 186] width 57 height 13
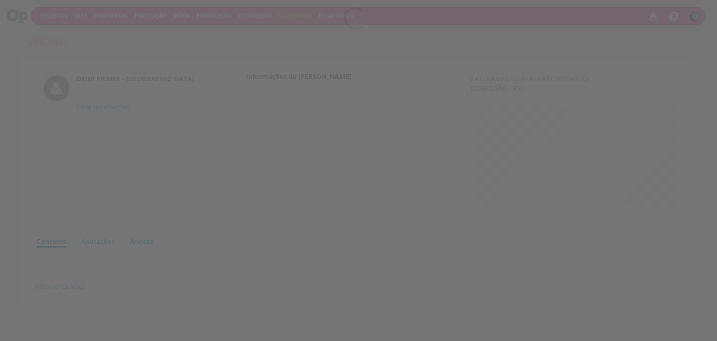
scroll to position [6, 0]
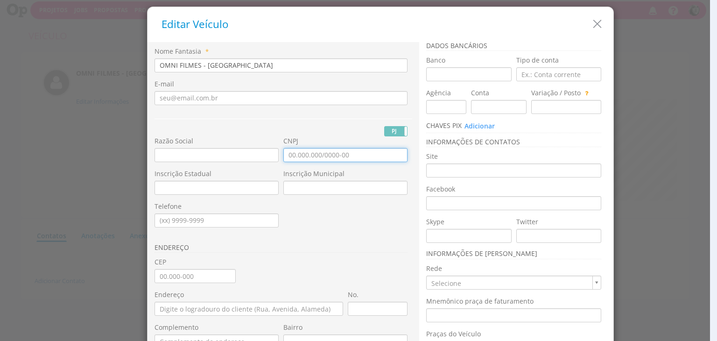
click at [301, 154] on input "CNPJ" at bounding box center [346, 155] width 124 height 14
type input "35.112.474/0001-00"
click at [179, 156] on input "text" at bounding box center [217, 155] width 124 height 14
paste input "SILVERTECH CONSULTORIA E ASSESSORIA EM TECNOLOGIA LTDA"
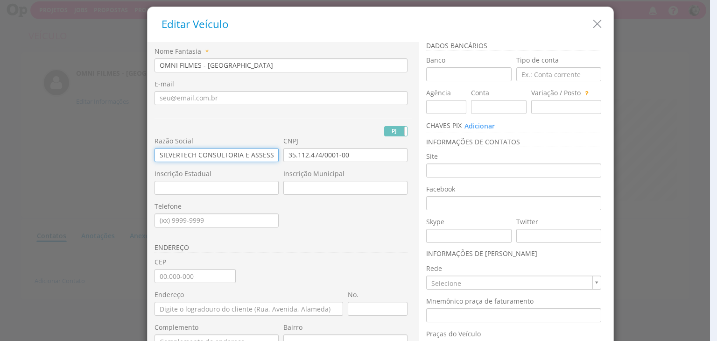
scroll to position [0, 84]
type input "SILVERTECH CONSULTORIA E ASSESSORIA EM TECNOLOGIA LTDA"
click at [222, 199] on div "Inscrição Estadual" at bounding box center [219, 185] width 129 height 33
click at [160, 274] on input "CEP" at bounding box center [195, 276] width 81 height 14
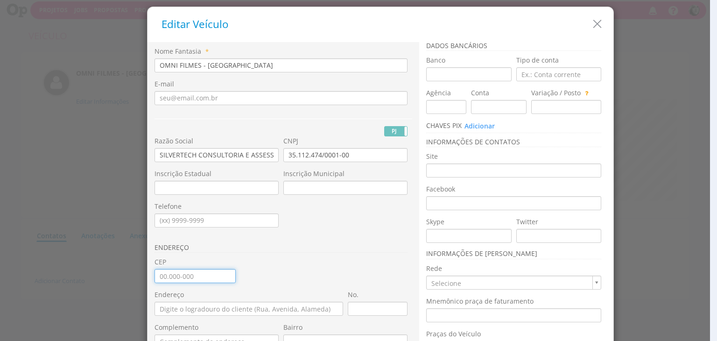
type input "14.027-250"
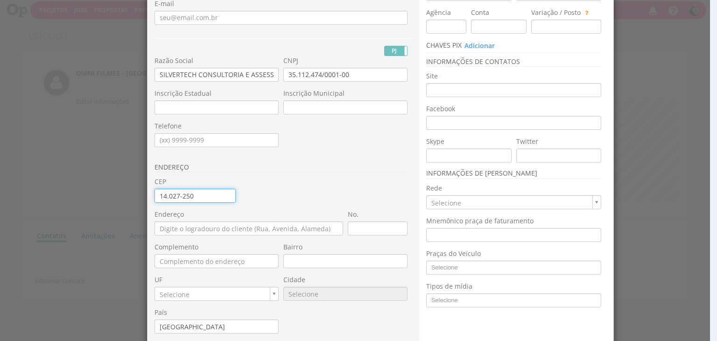
scroll to position [93, 0]
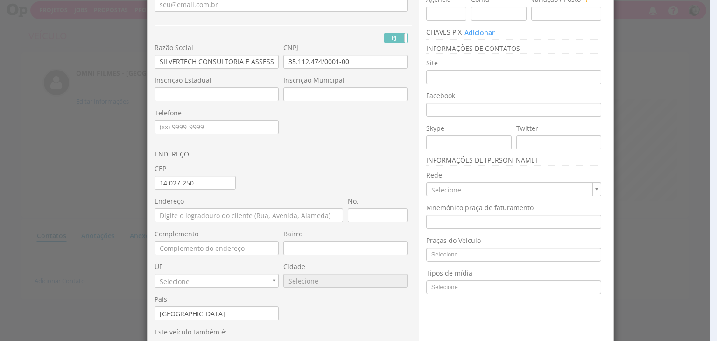
click at [345, 158] on h3 "ENDEREÇO" at bounding box center [281, 154] width 253 height 9
click at [238, 192] on div "Nome Fantasia * OMNI FILMES - RIBEIRÃO E-mail PJ PF Nome Civil RG" at bounding box center [284, 154] width 258 height 403
click at [207, 185] on input "14.027-250" at bounding box center [195, 183] width 81 height 14
type input "Avenida Luiz Eduardo Toledo Prado"
type input "Vila do Golf"
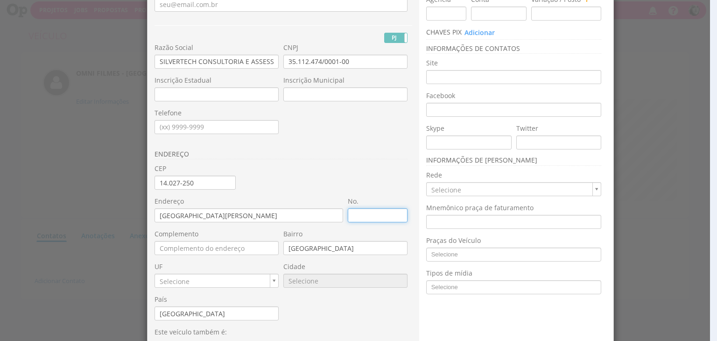
type input "SP"
type input "9560"
type input "870"
click at [202, 251] on input "Complemento" at bounding box center [217, 248] width 124 height 14
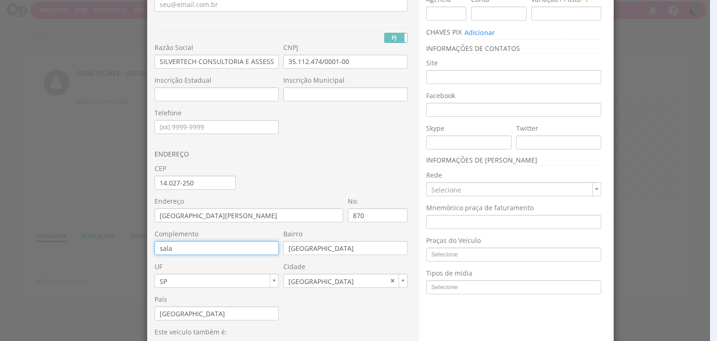
type input "sala"
type input "sala 920"
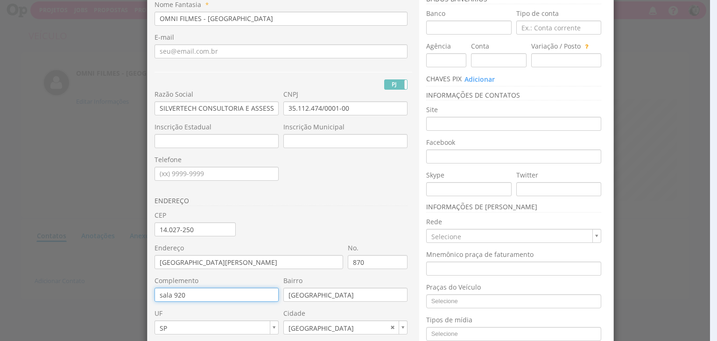
scroll to position [0, 0]
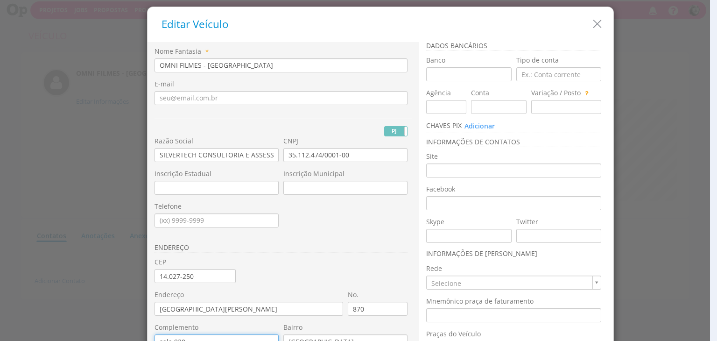
type input "sala 920"
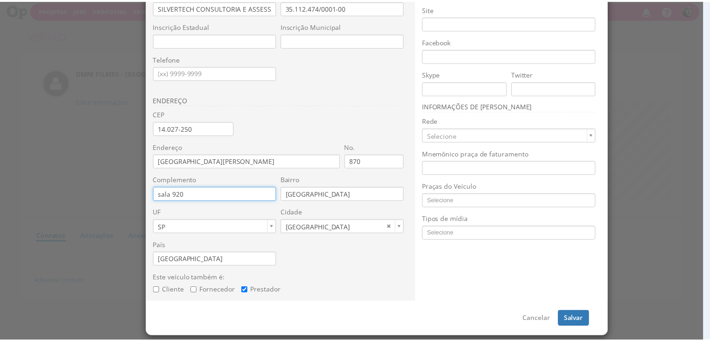
scroll to position [149, 0]
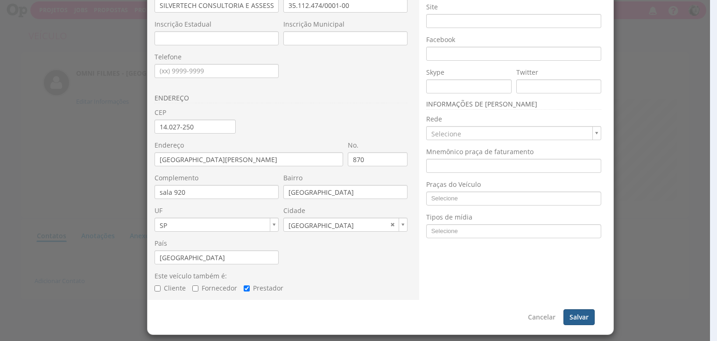
click at [584, 314] on button "Salvar" at bounding box center [579, 317] width 31 height 16
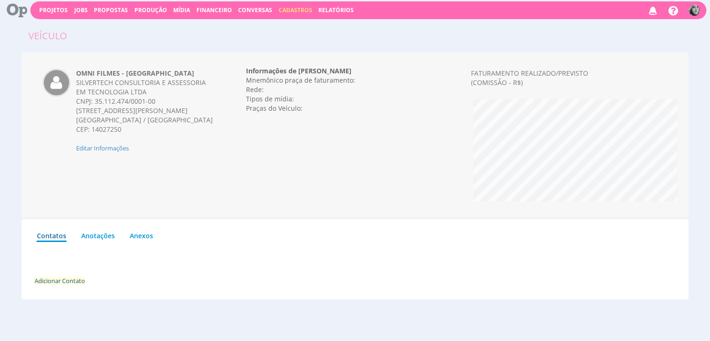
click at [60, 277] on link "Adicionar Contato" at bounding box center [60, 281] width 50 height 8
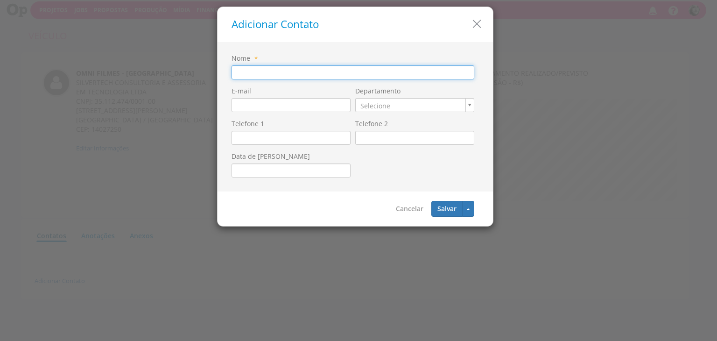
click at [254, 78] on input "Nome" at bounding box center [353, 72] width 243 height 14
type input "JOSE"
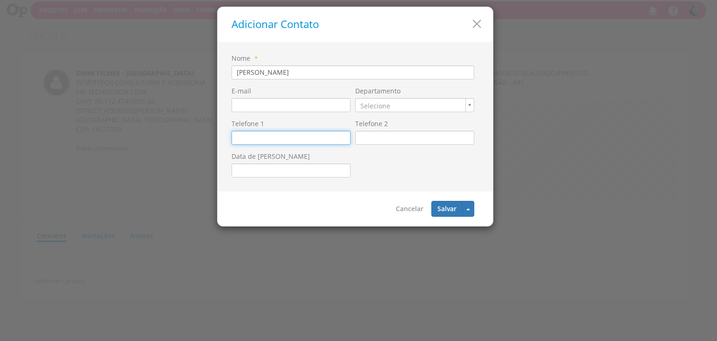
click input "Telefone 1"
type input "(16) 99731-0113"
click button "Salvar"
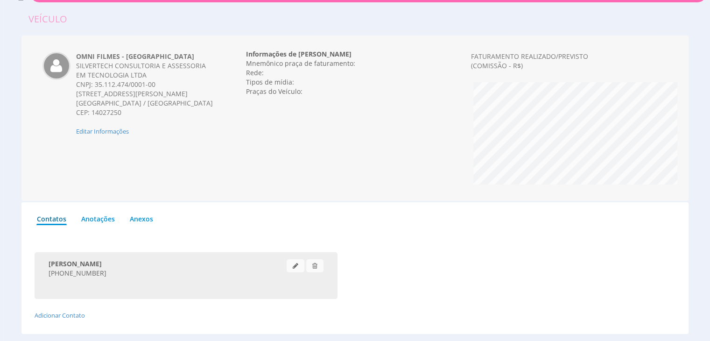
scroll to position [35, 0]
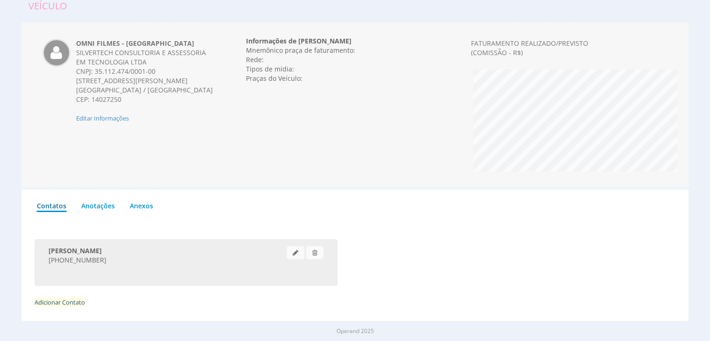
click link "Adicionar Contato"
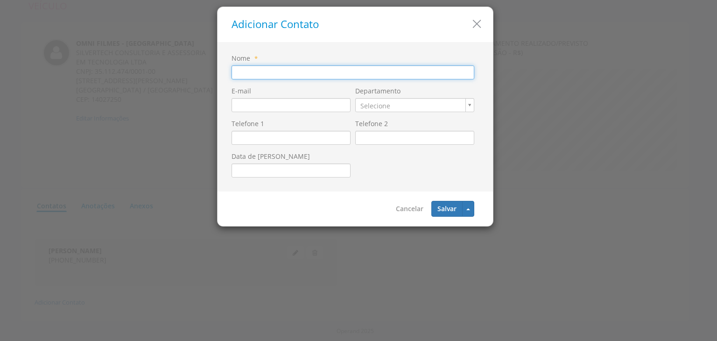
click input "Nome"
type input "MARILENA"
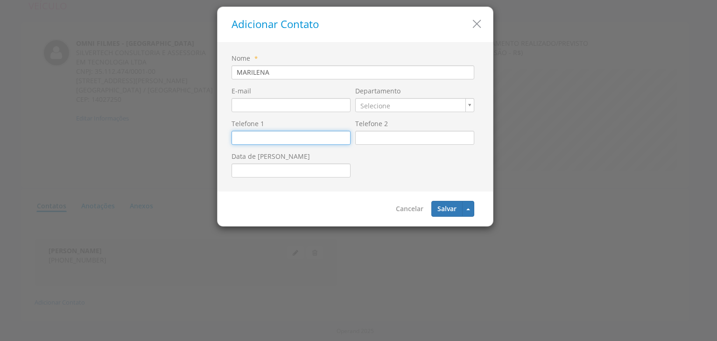
click input "Telefone 1"
type input "(16) 99242-4262"
click button "Salvar"
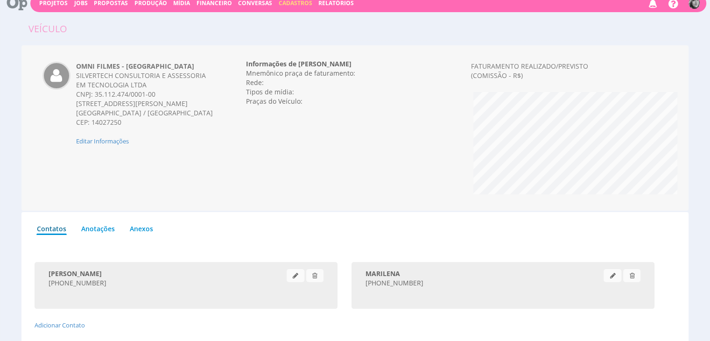
scroll to position [0, 0]
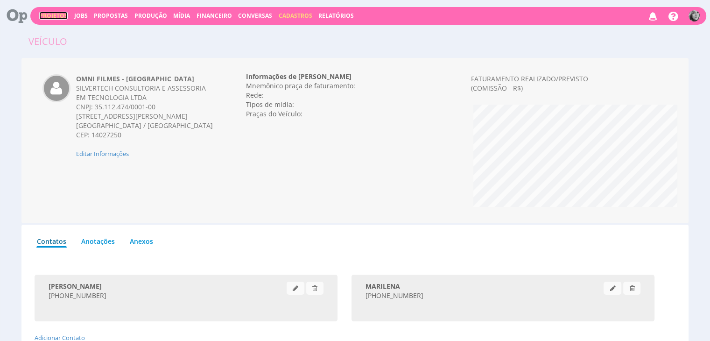
click link "Projetos"
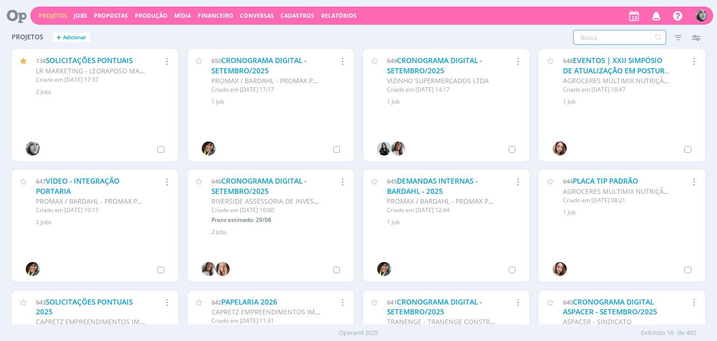
click at [600, 39] on input "text" at bounding box center [620, 37] width 93 height 15
type input "quintal"
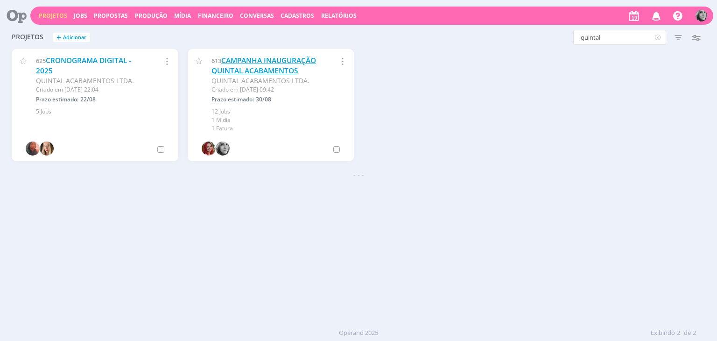
click at [244, 67] on link "CAMPANHA INAUGURAÇÃO QUINTAL ACABAMENTOS" at bounding box center [264, 66] width 105 height 20
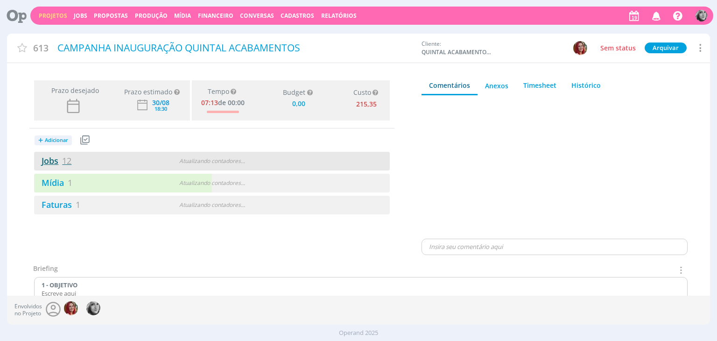
type input "0,00"
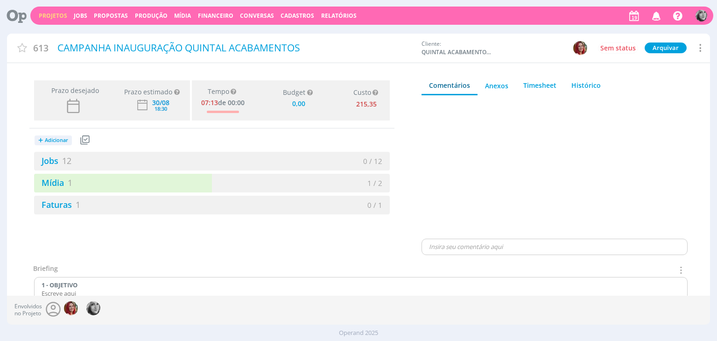
click at [56, 140] on span "Adicionar" at bounding box center [56, 140] width 23 height 6
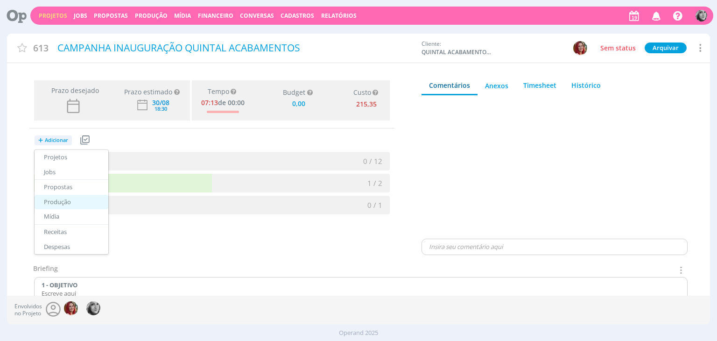
click at [67, 202] on link "Produção" at bounding box center [72, 202] width 74 height 15
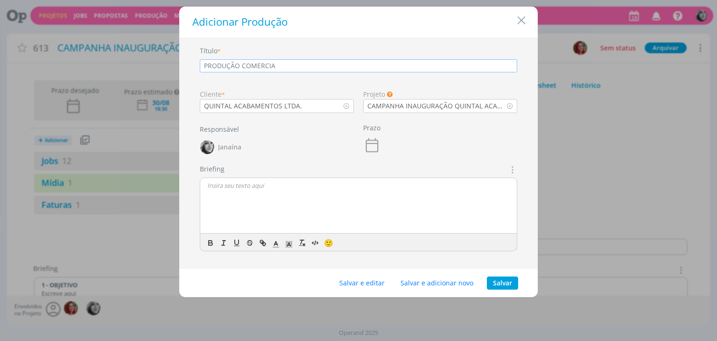
type input "PRODUÇÃO COMERCIAL"
type input "0,00"
type input "PRODUÇÃO COMERCIAL"
click at [371, 280] on button "Salvar e editar" at bounding box center [361, 283] width 57 height 13
type input "0,00"
